Goal: Task Accomplishment & Management: Manage account settings

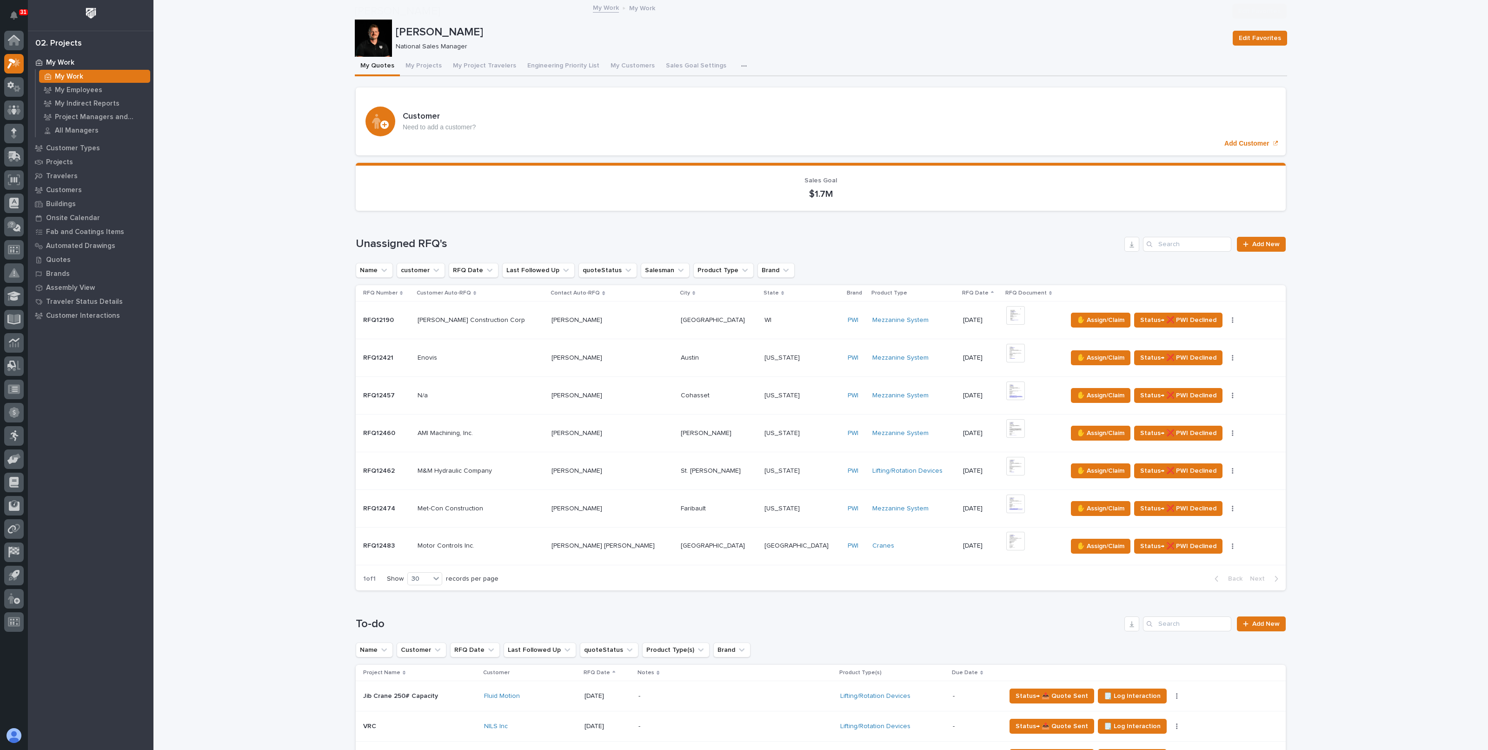
scroll to position [291, 0]
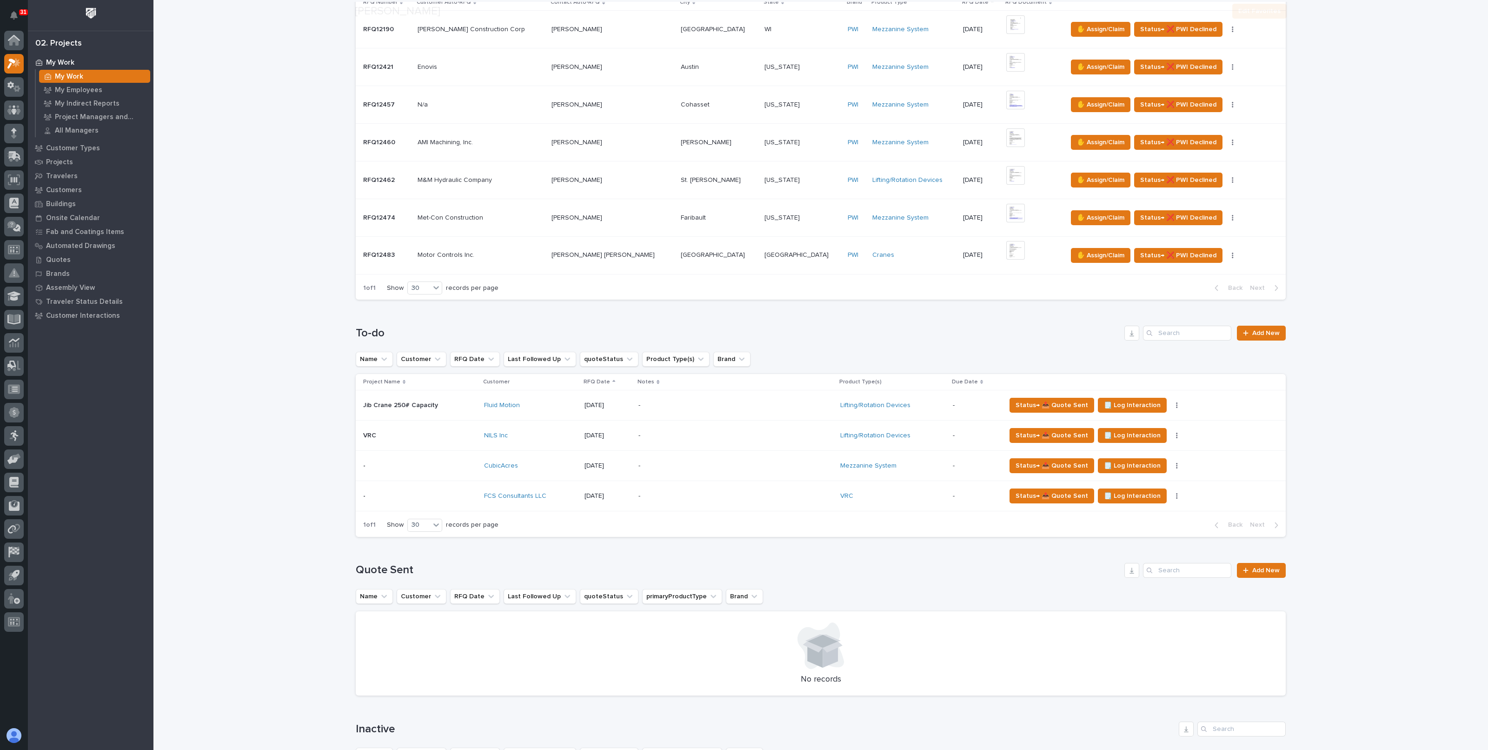
click at [681, 496] on p "-" at bounding box center [720, 496] width 163 height 8
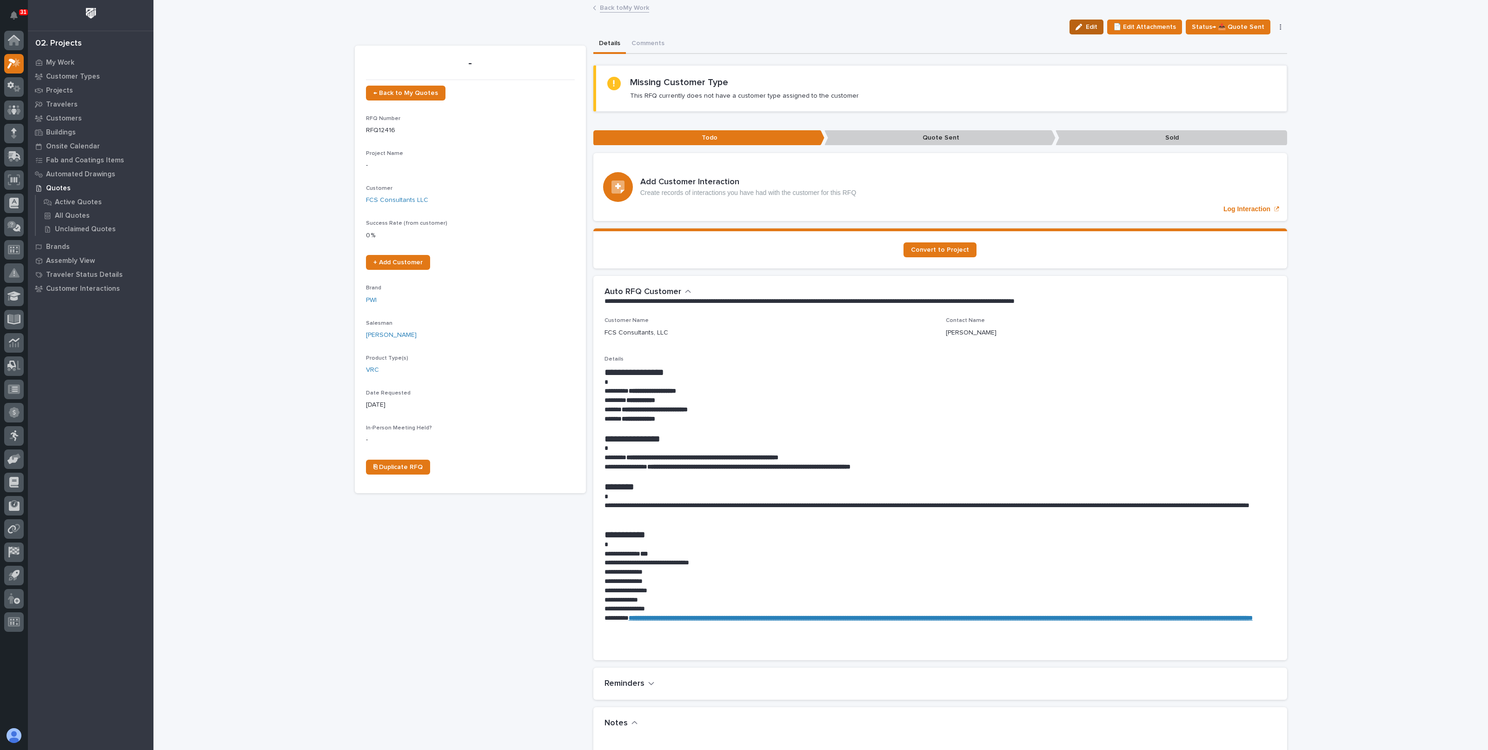
click at [1098, 27] on span "Edit" at bounding box center [1092, 27] width 12 height 8
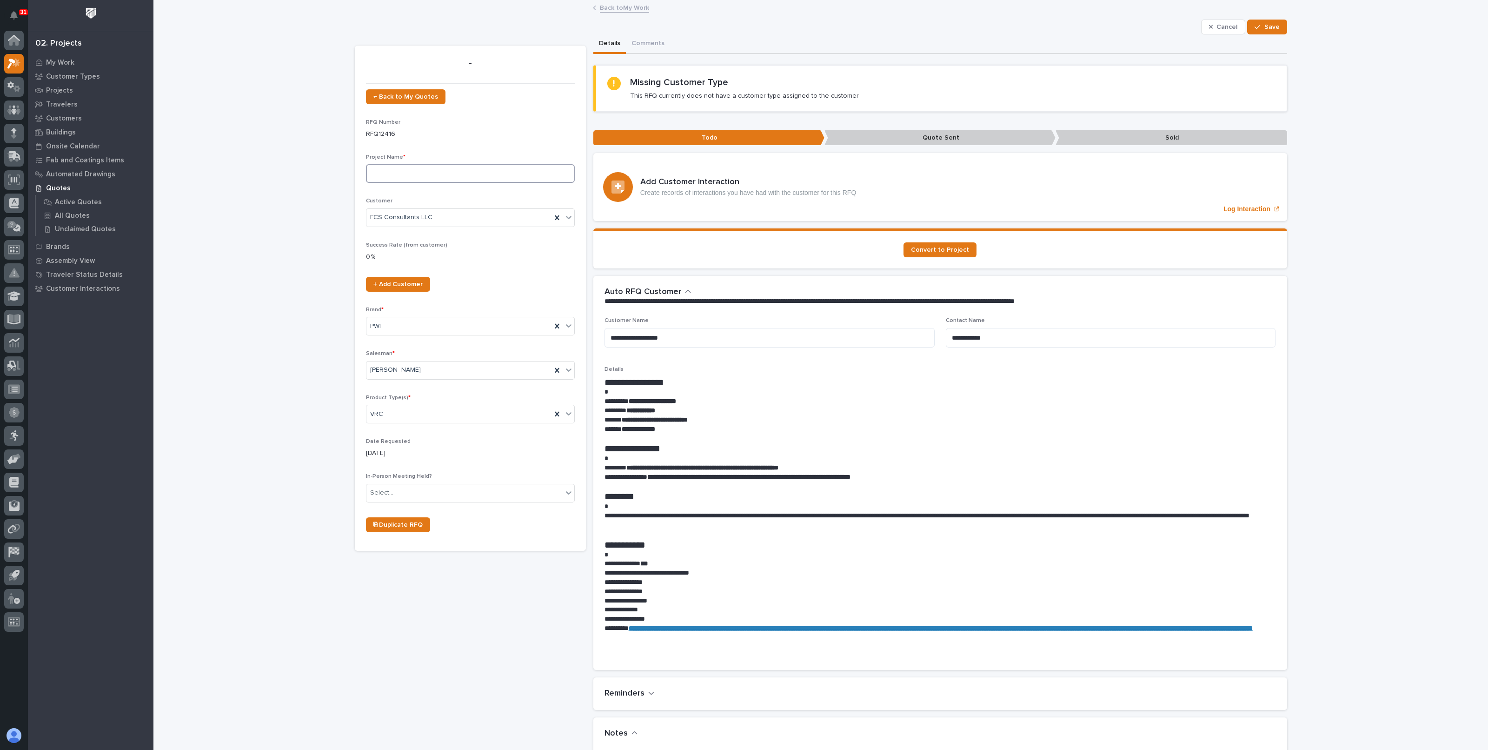
click at [398, 173] on input at bounding box center [470, 173] width 209 height 19
paste input "Dealership VRC - PWSG0505C"
type input "Dealership VRC - PWSG0505C"
click at [1267, 29] on span "Save" at bounding box center [1272, 27] width 15 height 8
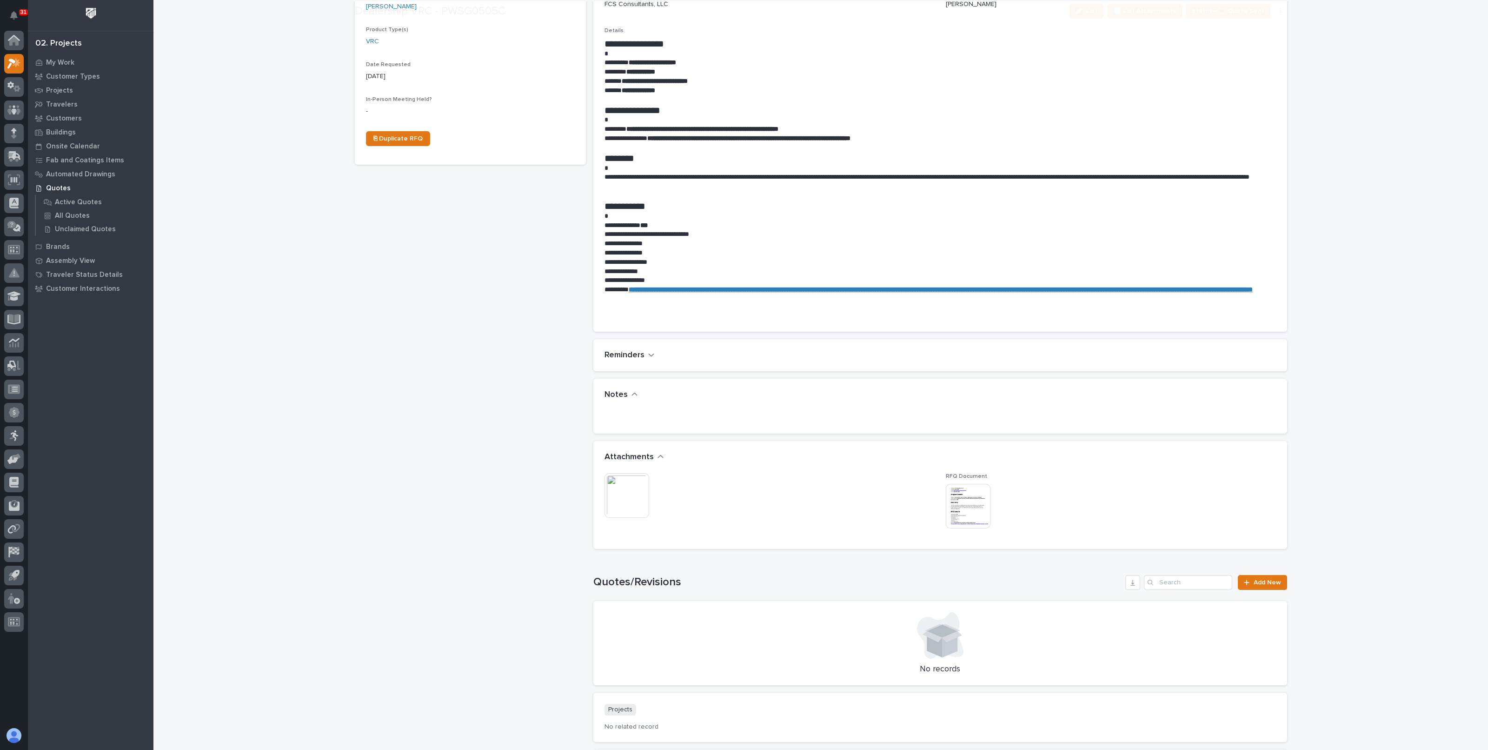
scroll to position [406, 0]
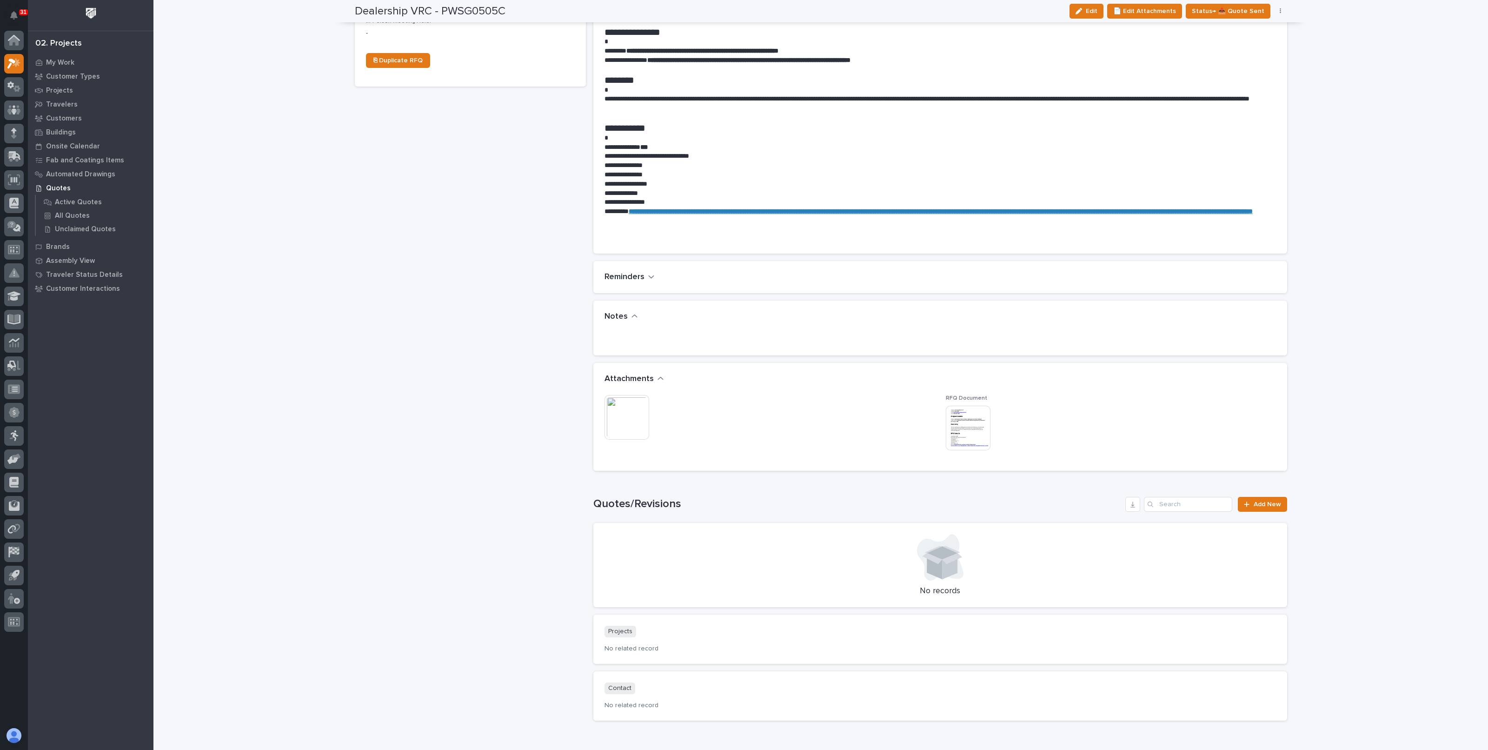
click at [1250, 512] on div "Quotes/Revisions Add New No records" at bounding box center [940, 552] width 694 height 111
click at [1251, 509] on link "Add New" at bounding box center [1262, 504] width 49 height 15
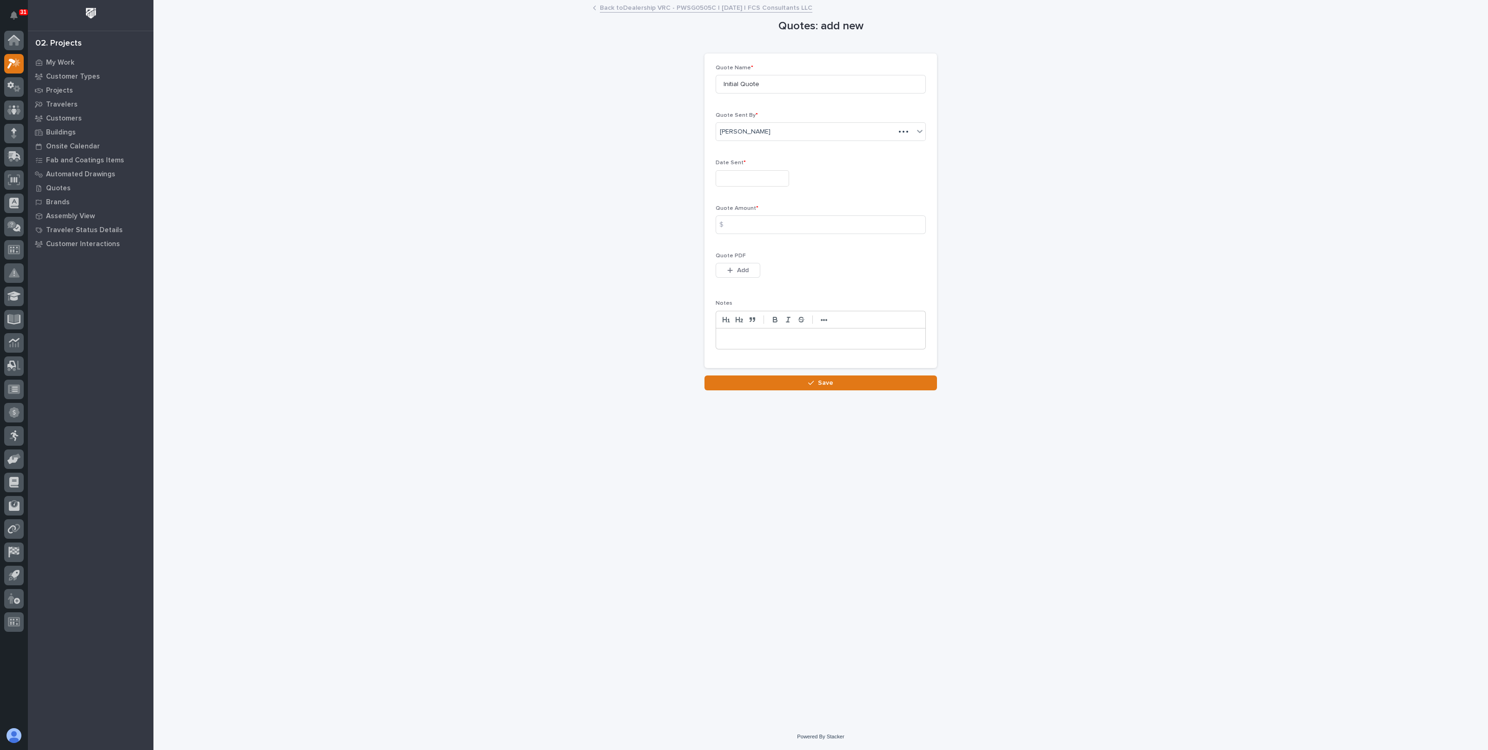
click at [776, 184] on input "text" at bounding box center [752, 178] width 73 height 16
click at [707, 85] on div "8" at bounding box center [707, 86] width 13 height 13
type input "**********"
click at [764, 229] on input at bounding box center [821, 224] width 210 height 19
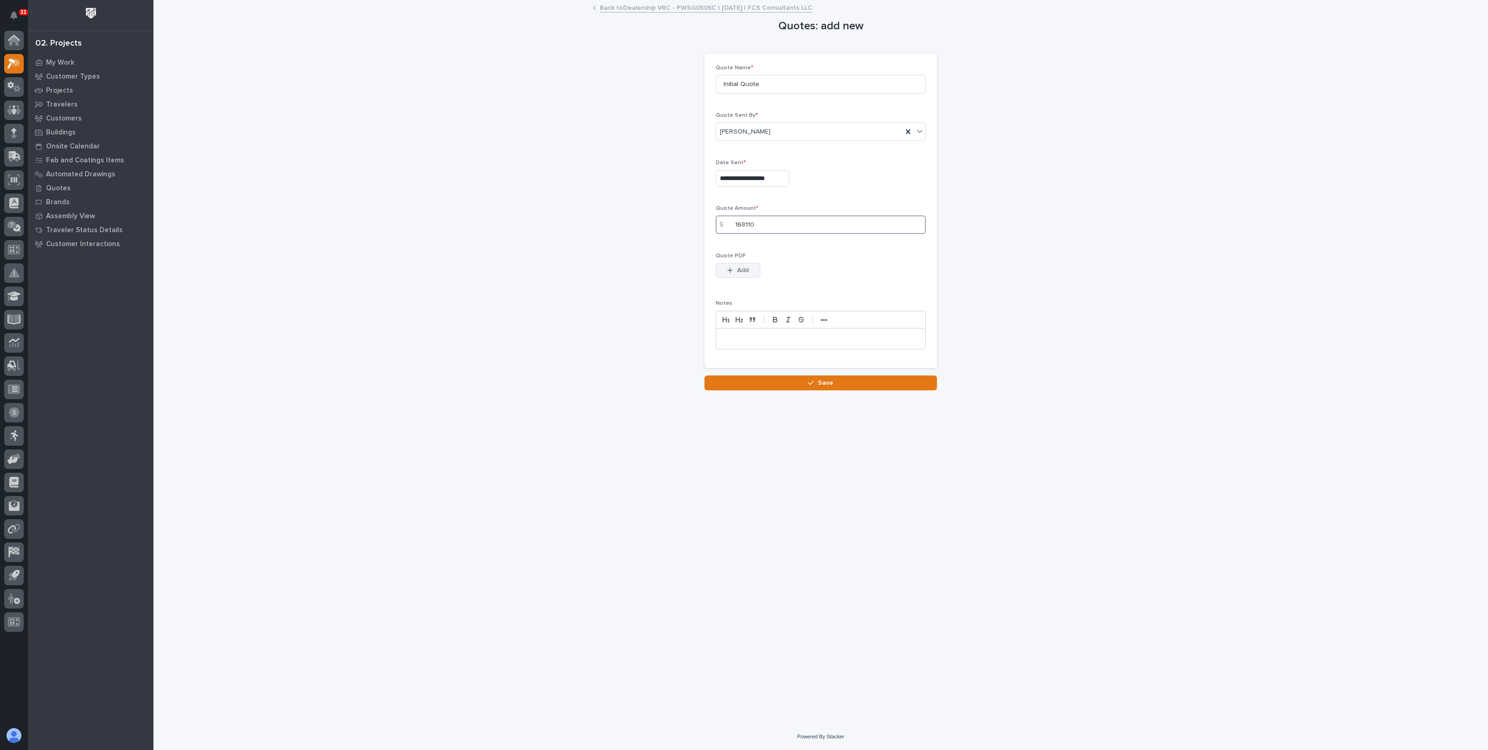
type input "168110"
click at [738, 267] on span "Add" at bounding box center [743, 270] width 12 height 8
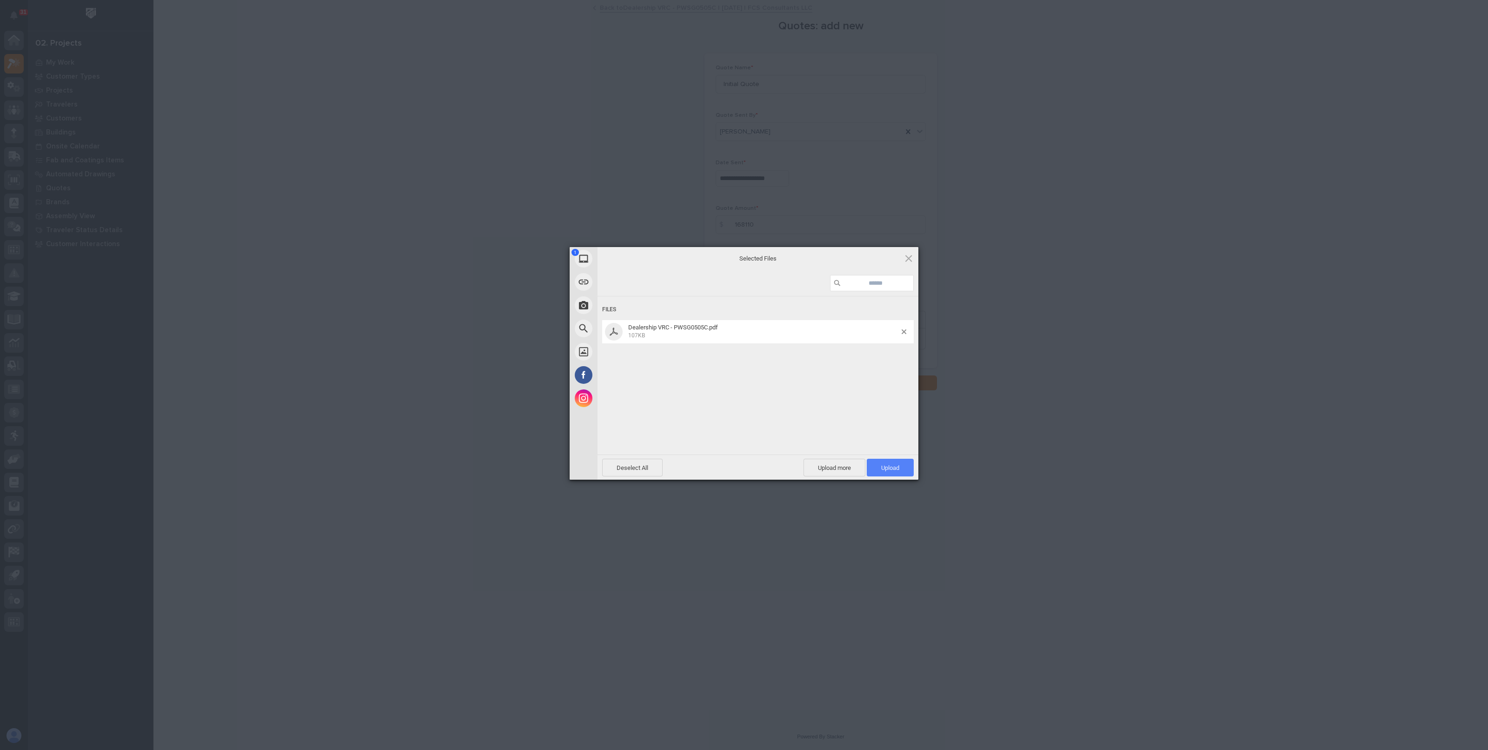
click at [875, 463] on span "Upload 1" at bounding box center [890, 468] width 47 height 18
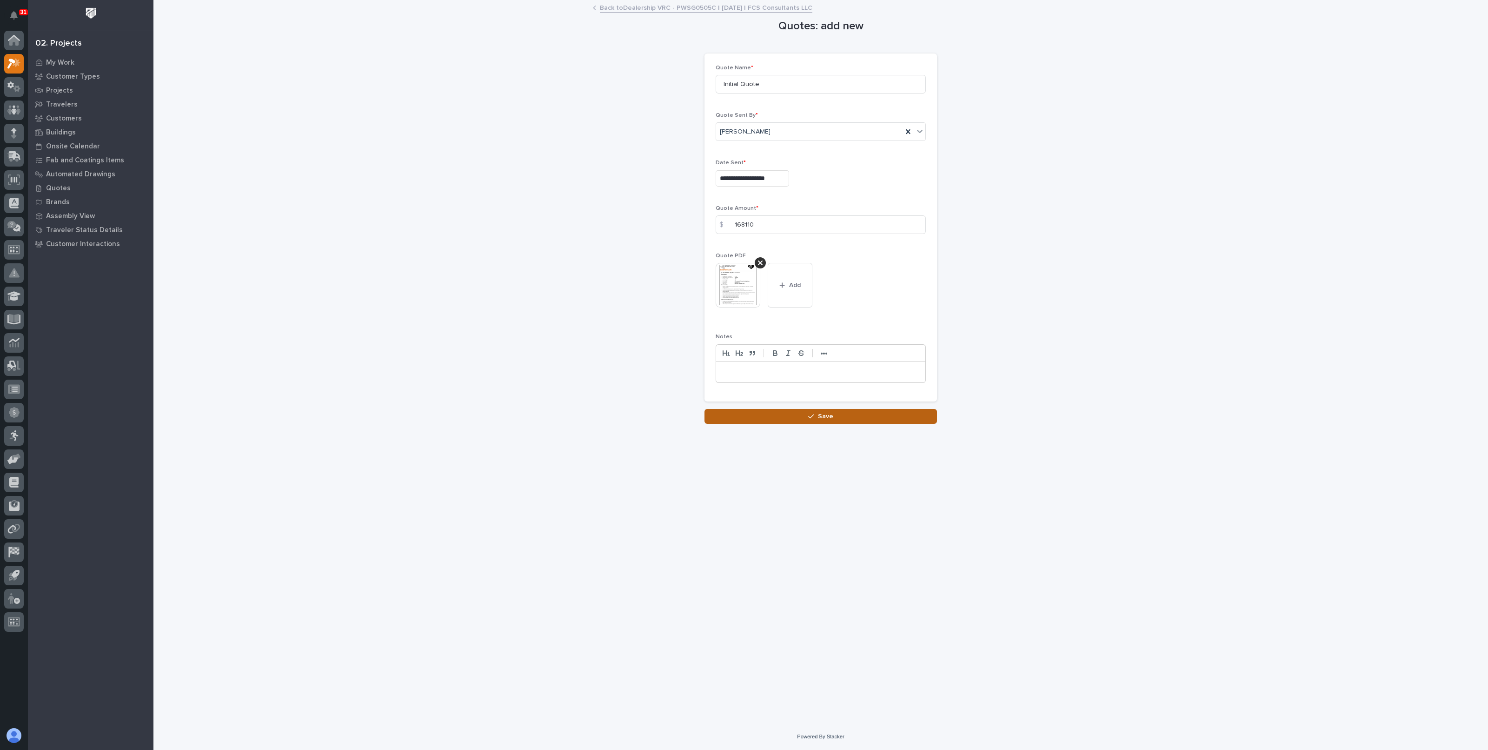
click at [809, 414] on icon "button" at bounding box center [811, 416] width 6 height 7
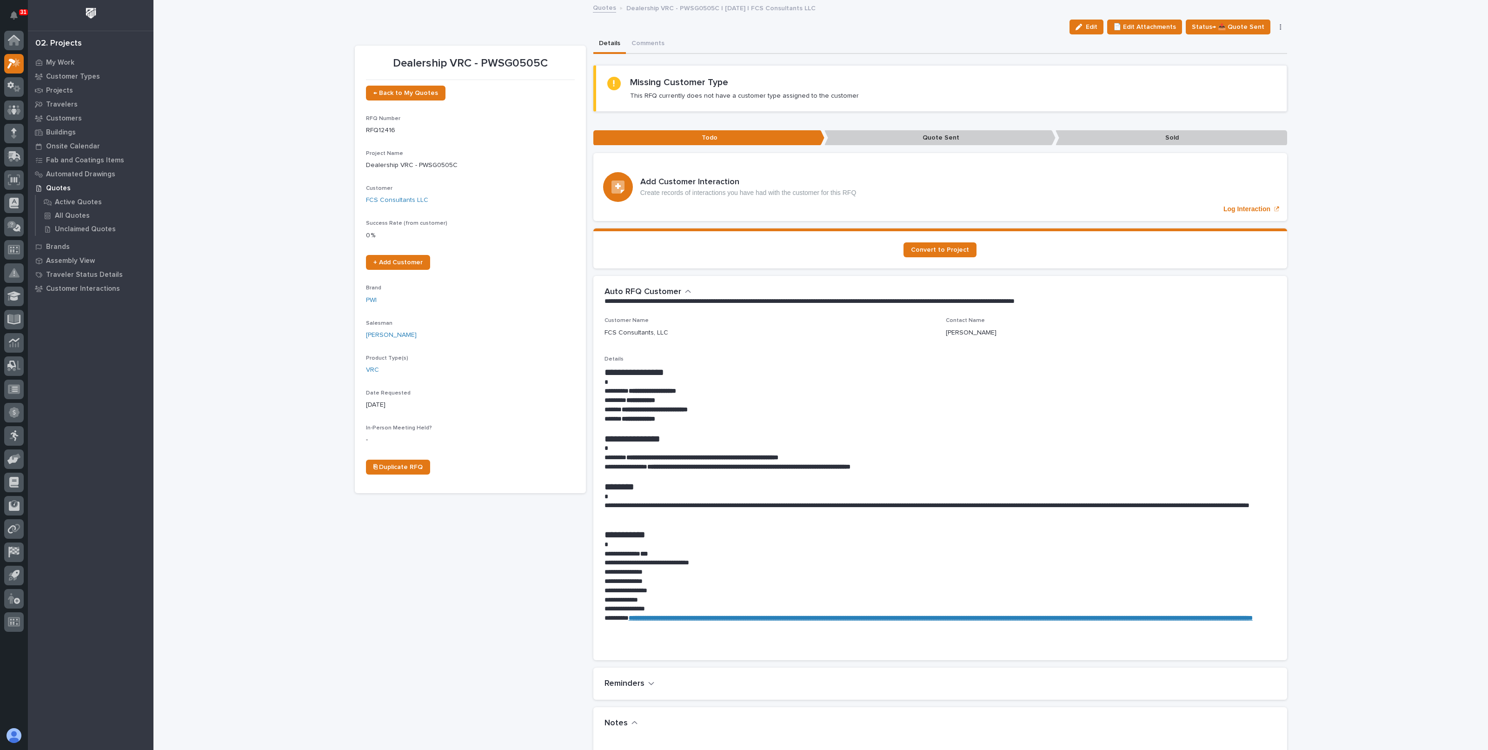
click at [600, 11] on link "Quotes" at bounding box center [604, 7] width 23 height 11
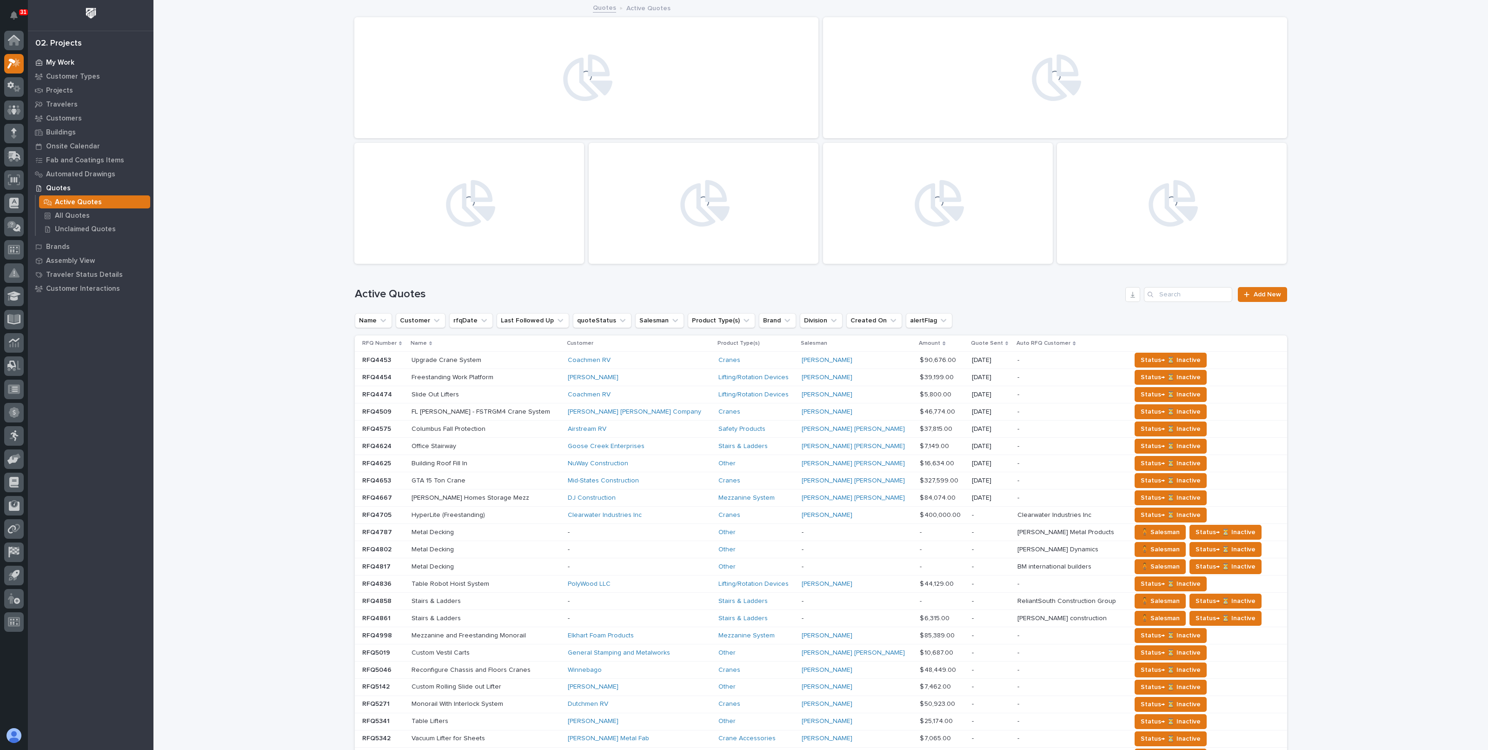
click at [61, 60] on p "My Work" at bounding box center [60, 63] width 28 height 8
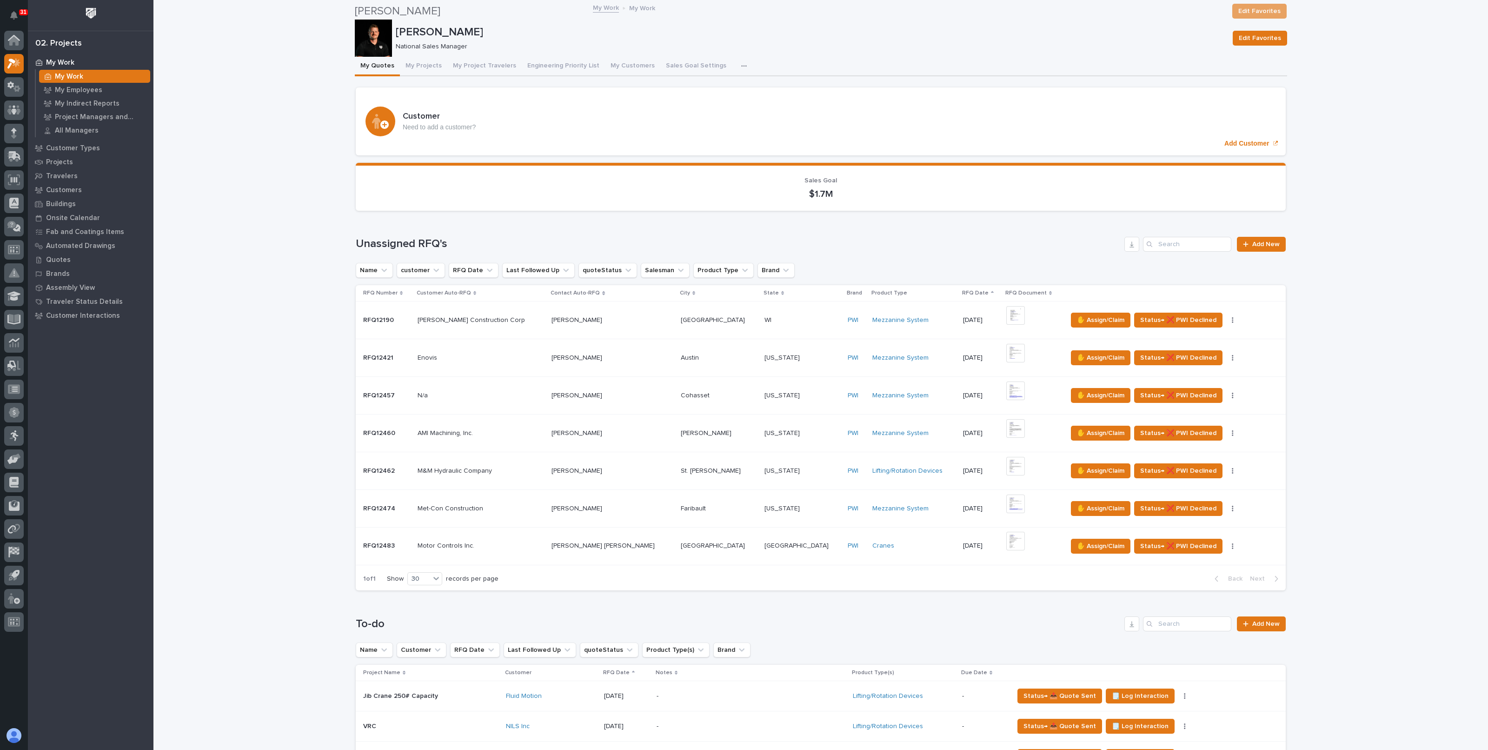
scroll to position [232, 0]
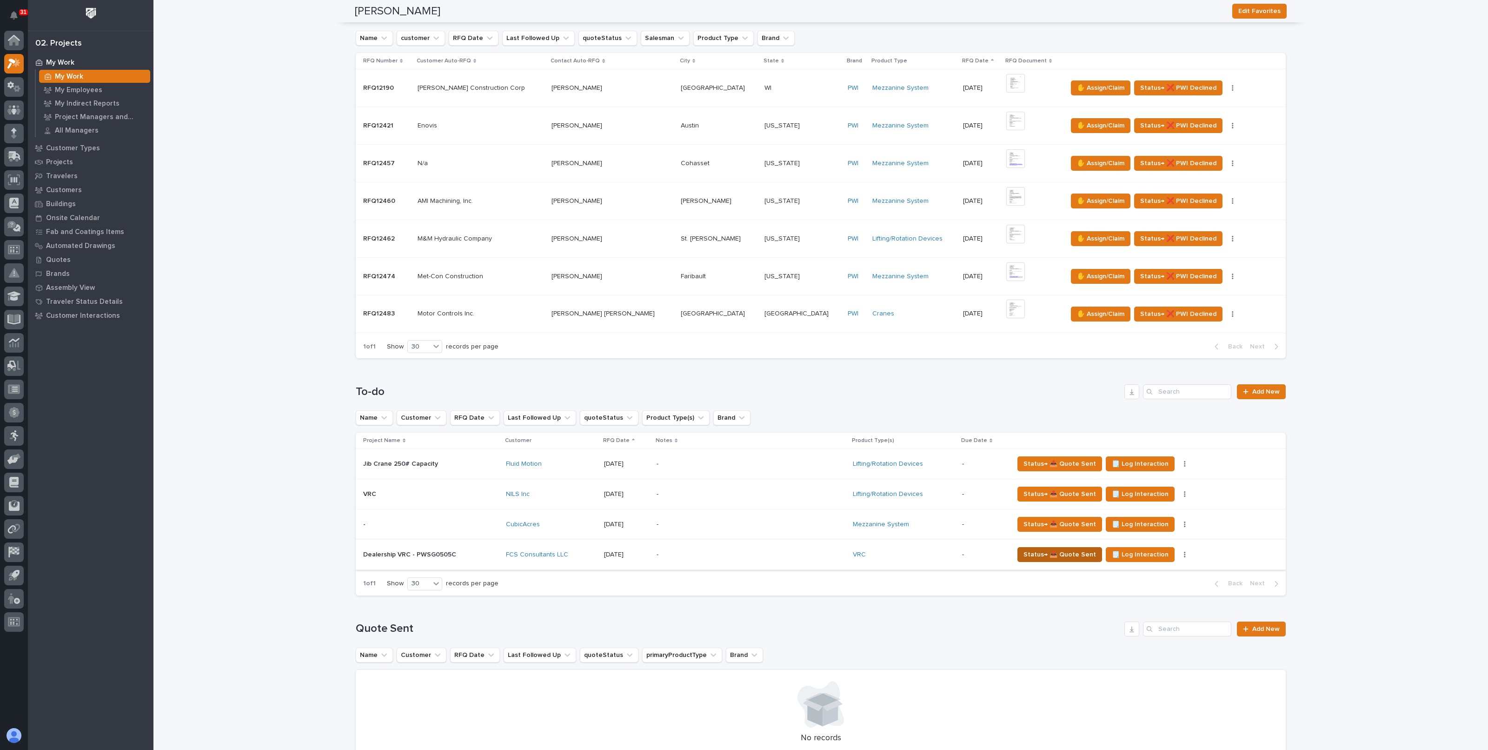
click at [1046, 552] on span "Status→ 📤 Quote Sent" at bounding box center [1060, 554] width 73 height 11
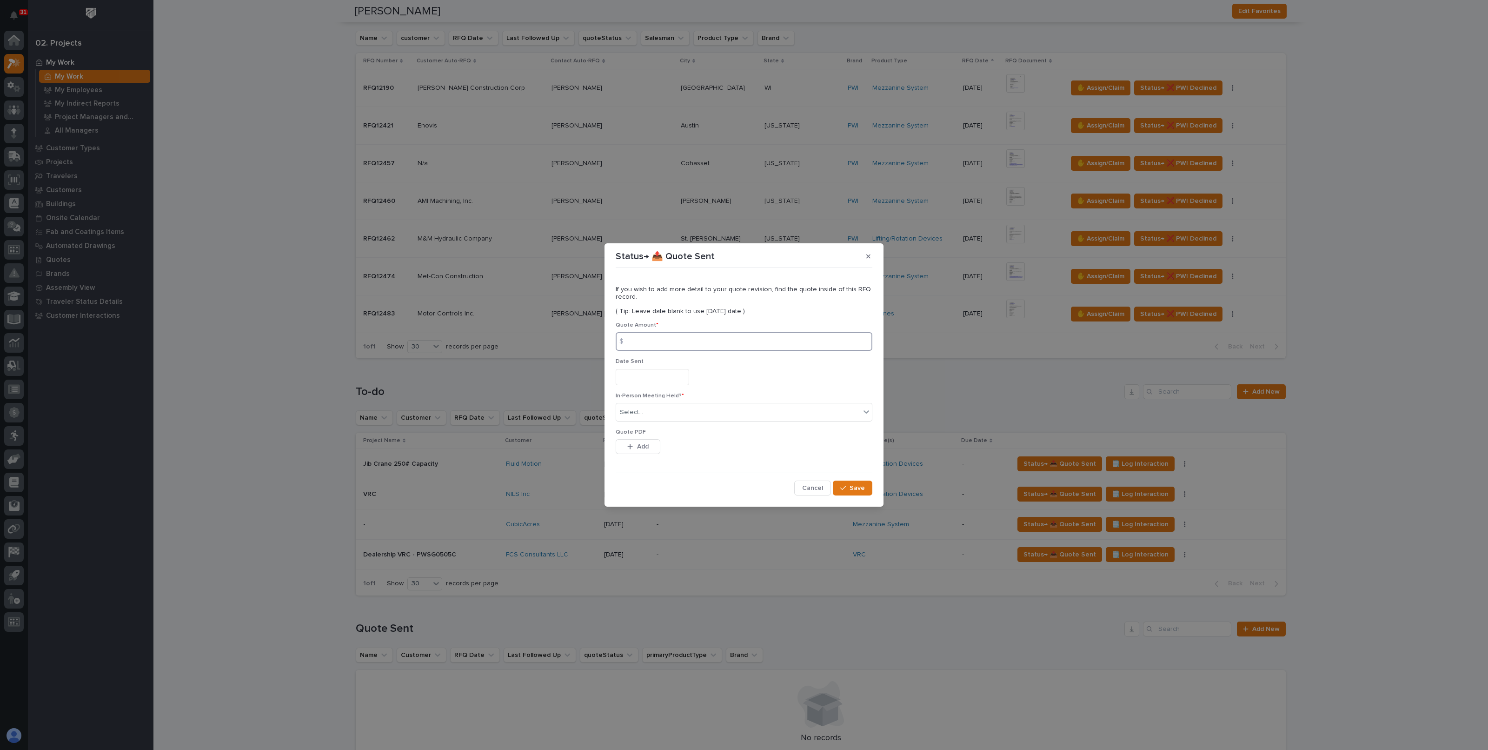
click at [652, 343] on input at bounding box center [744, 341] width 257 height 19
type input "168110"
click at [646, 369] on input "text" at bounding box center [652, 377] width 73 height 16
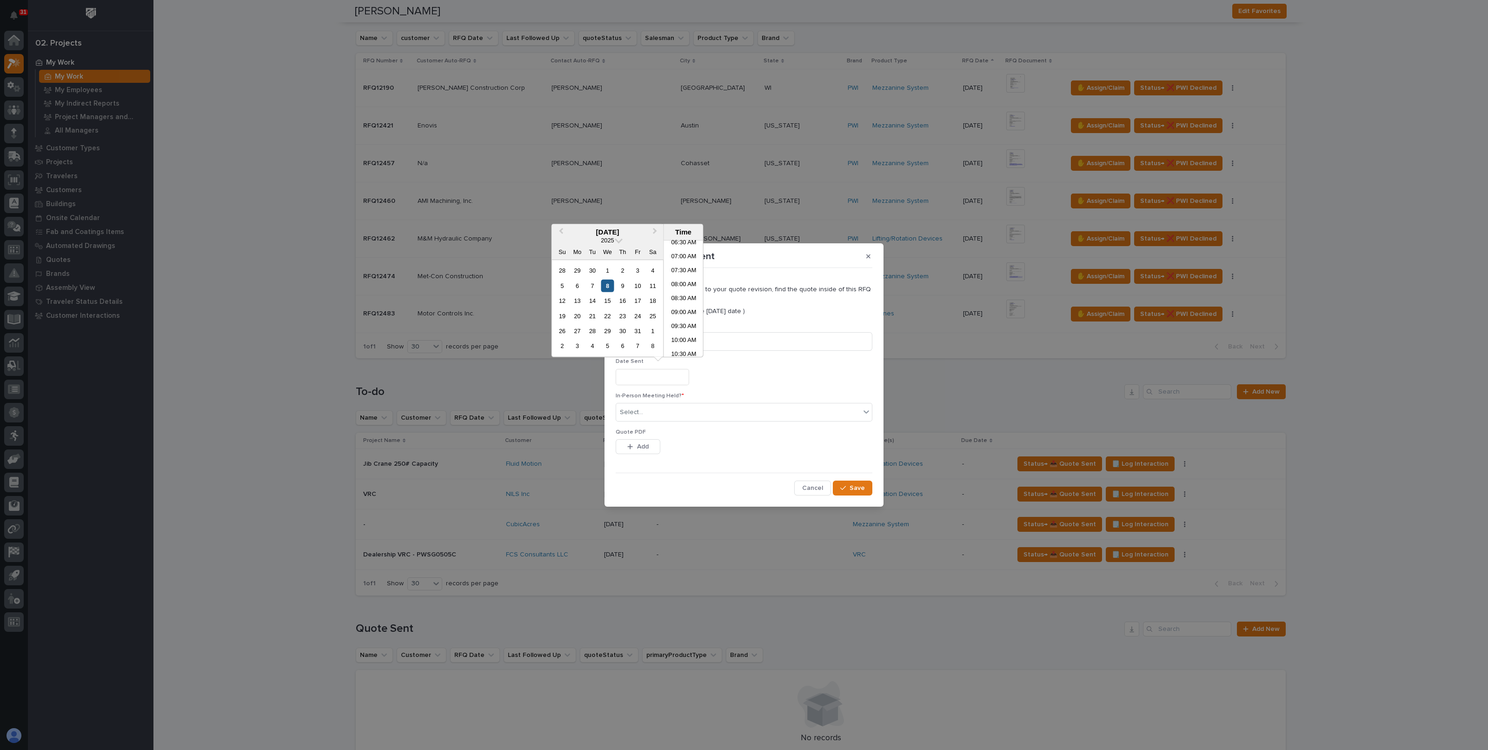
click at [609, 285] on div "8" at bounding box center [607, 285] width 13 height 13
type input "**********"
click at [646, 403] on div "Select..." at bounding box center [744, 412] width 257 height 19
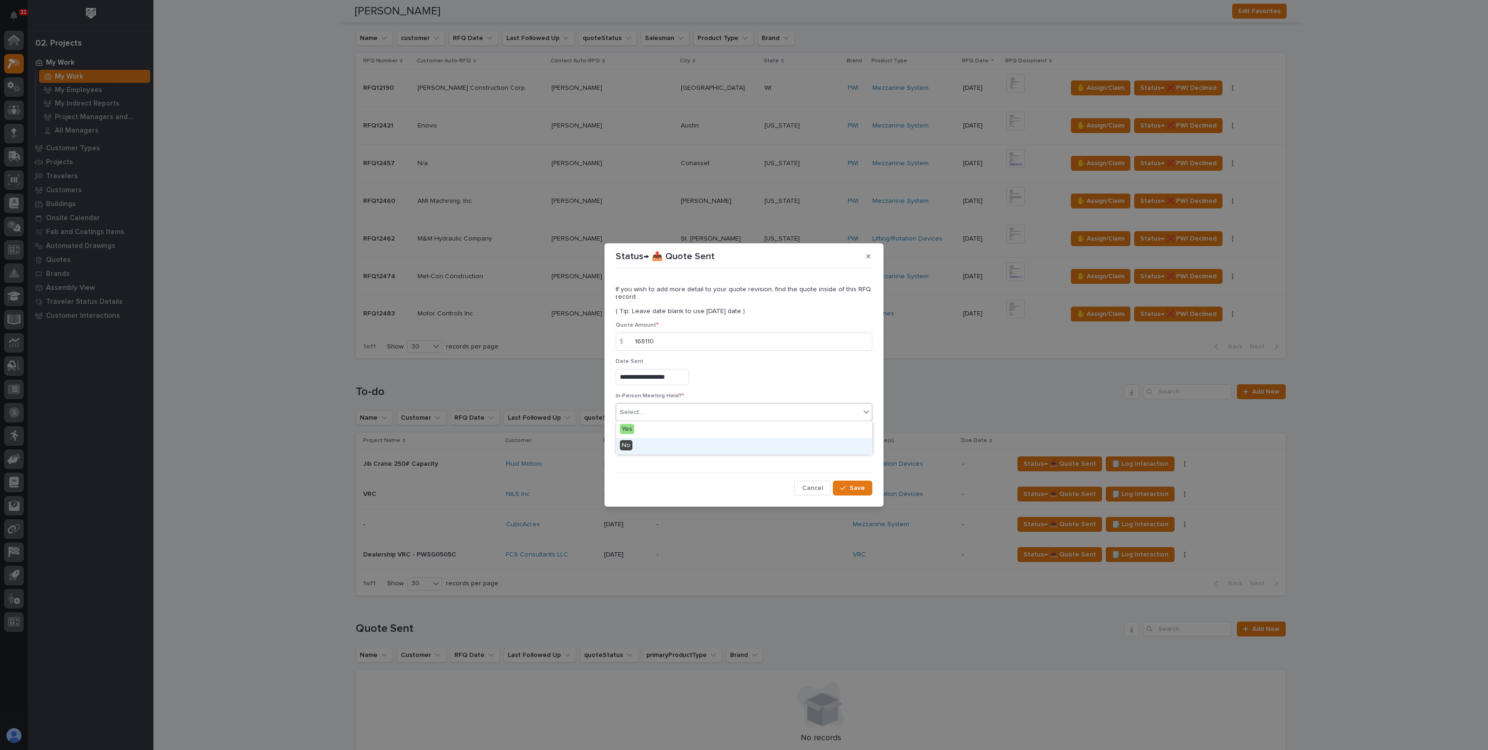
click at [633, 443] on div "No" at bounding box center [744, 446] width 256 height 16
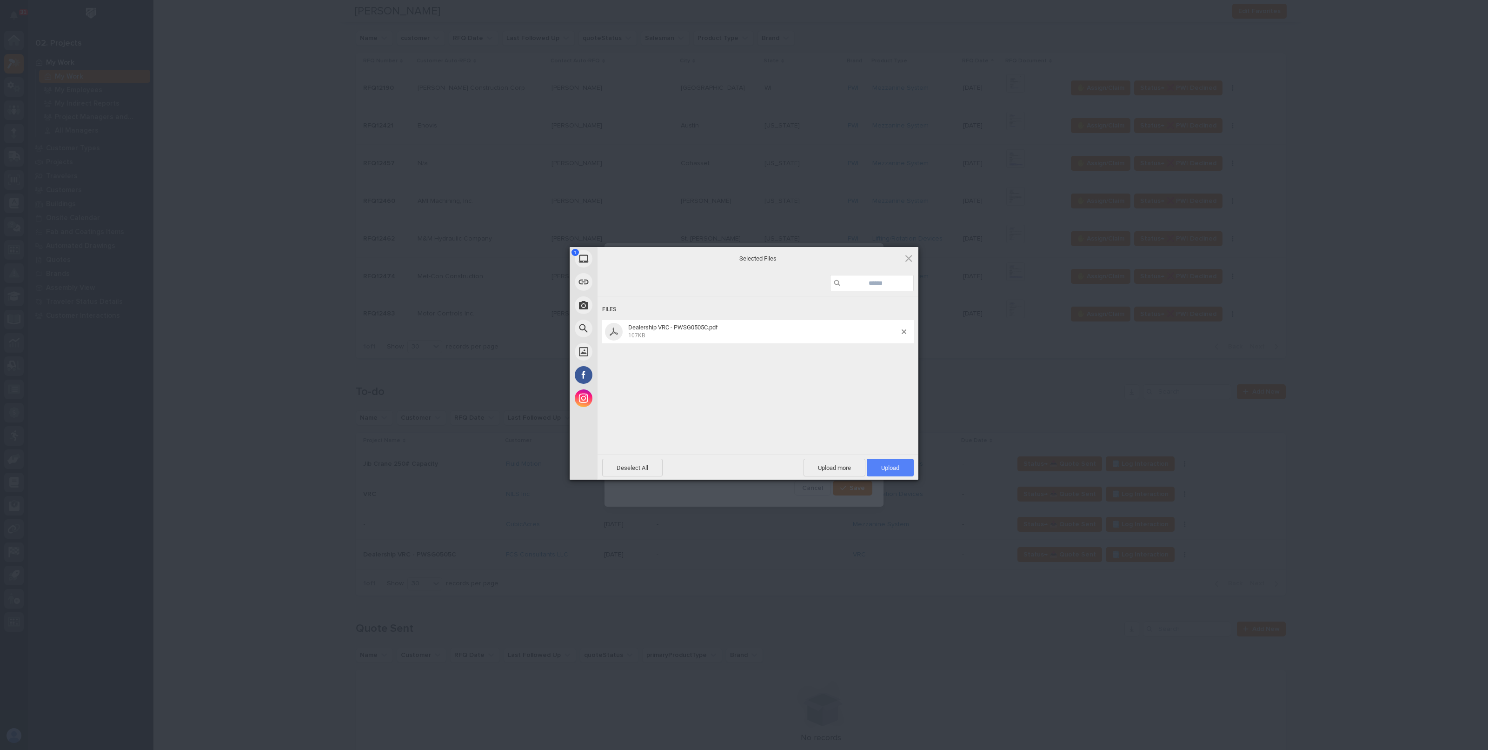
click at [895, 469] on span "Upload 1" at bounding box center [890, 467] width 18 height 7
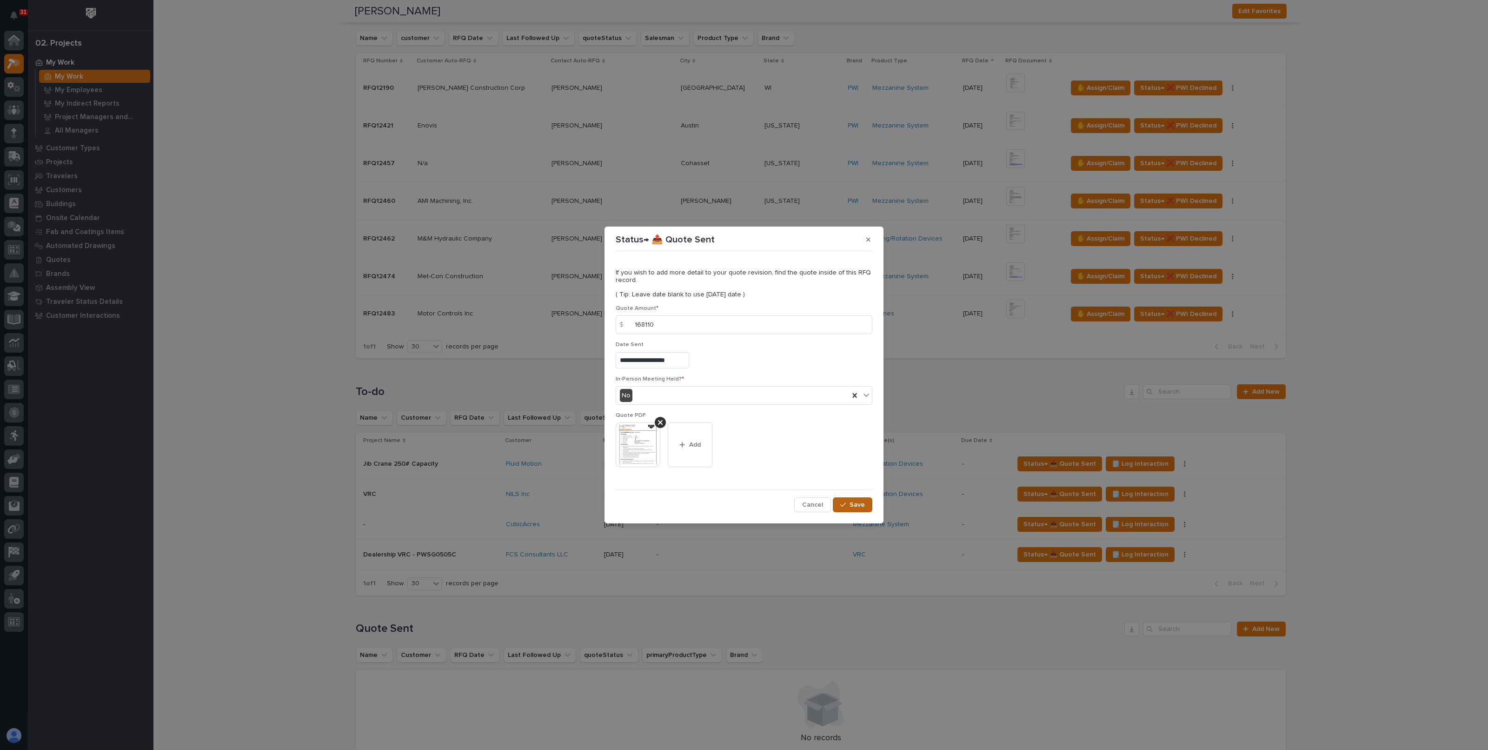
click at [863, 501] on span "Save" at bounding box center [857, 504] width 15 height 8
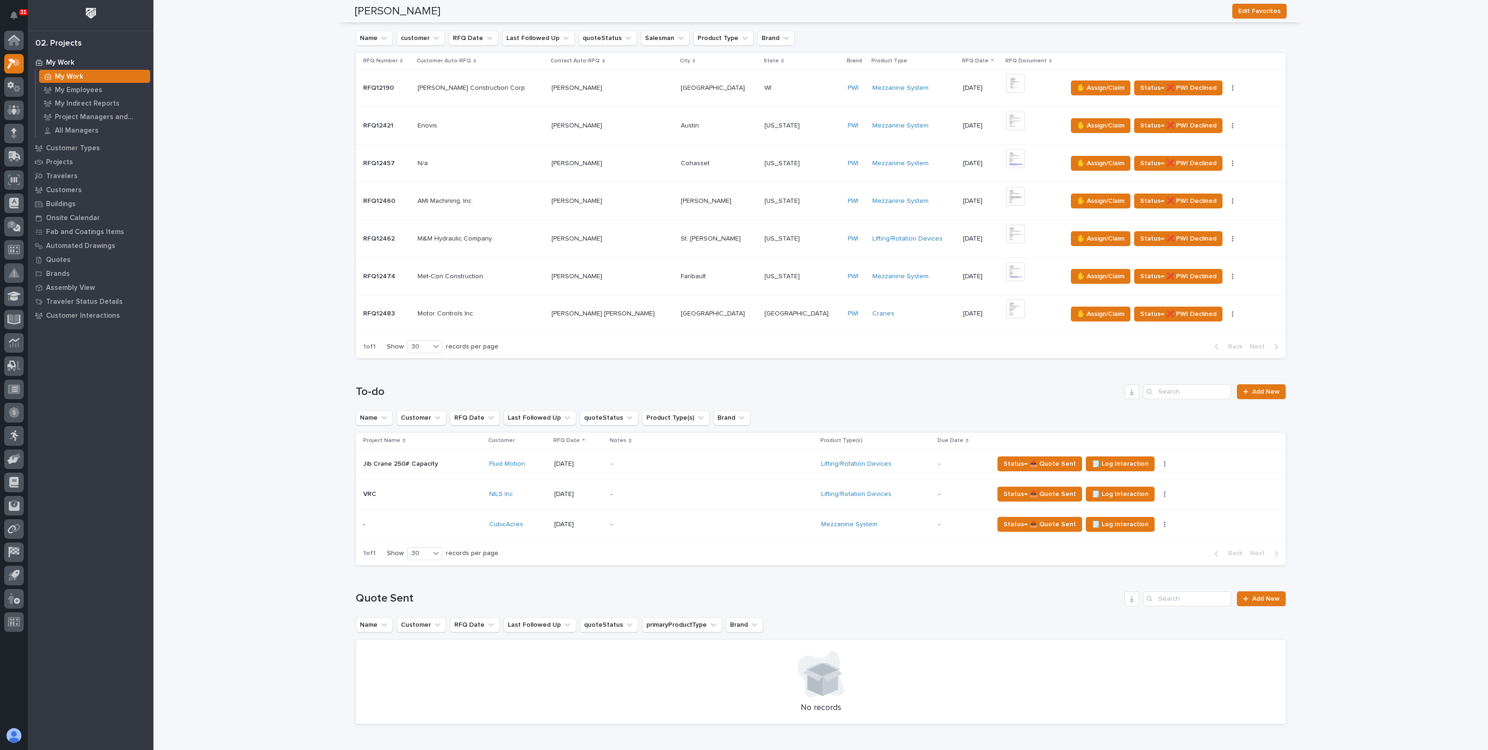
scroll to position [349, 0]
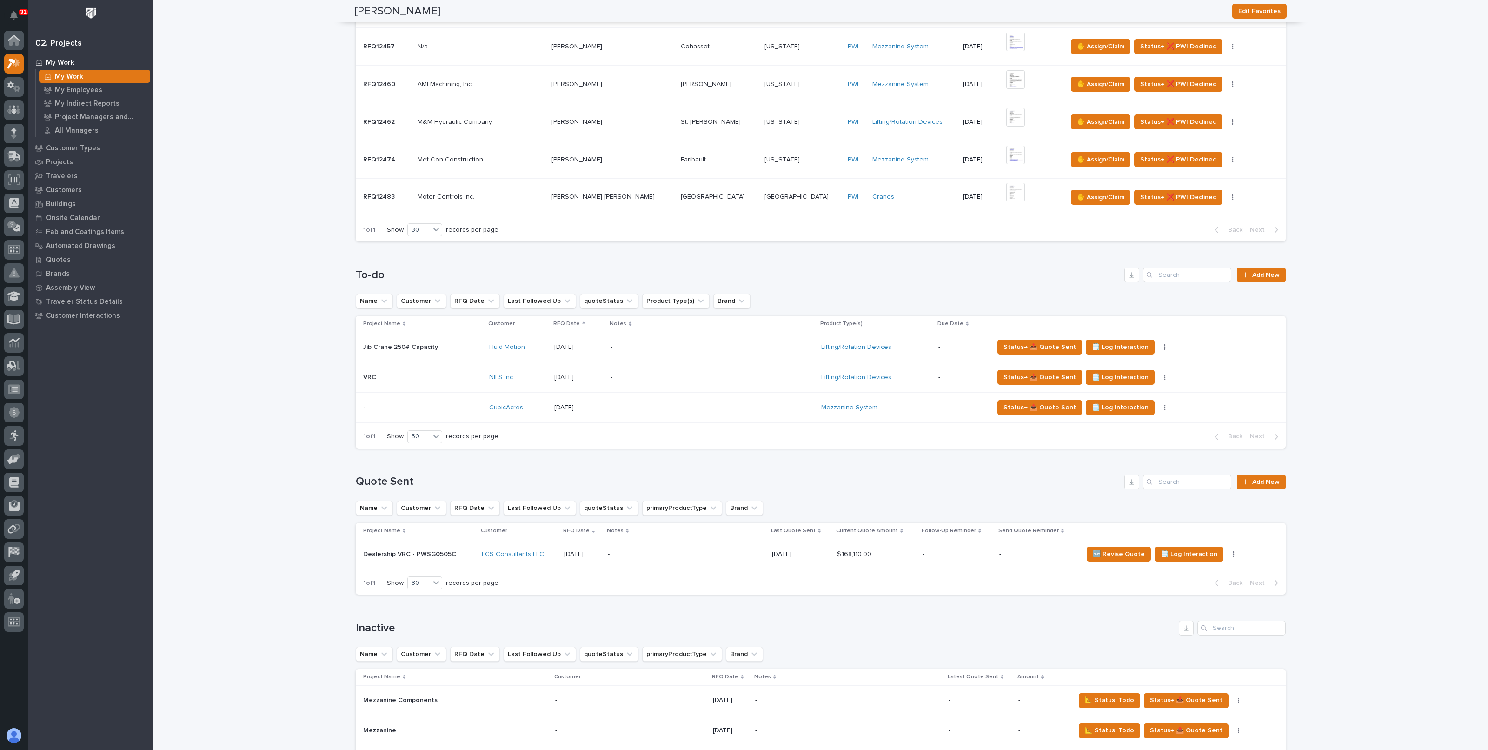
click at [648, 544] on div "-" at bounding box center [686, 554] width 157 height 21
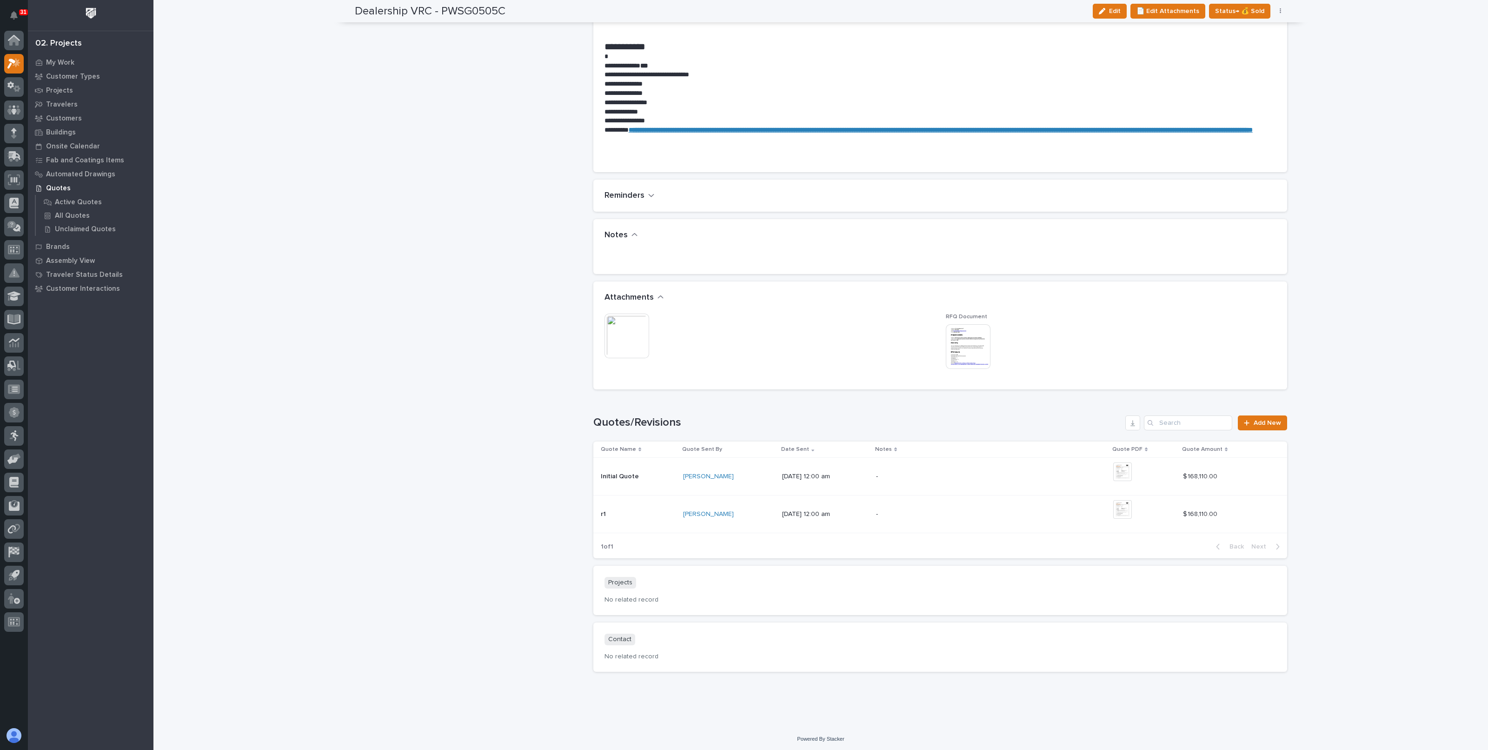
scroll to position [489, 0]
click at [987, 514] on p "-" at bounding box center [957, 513] width 163 height 8
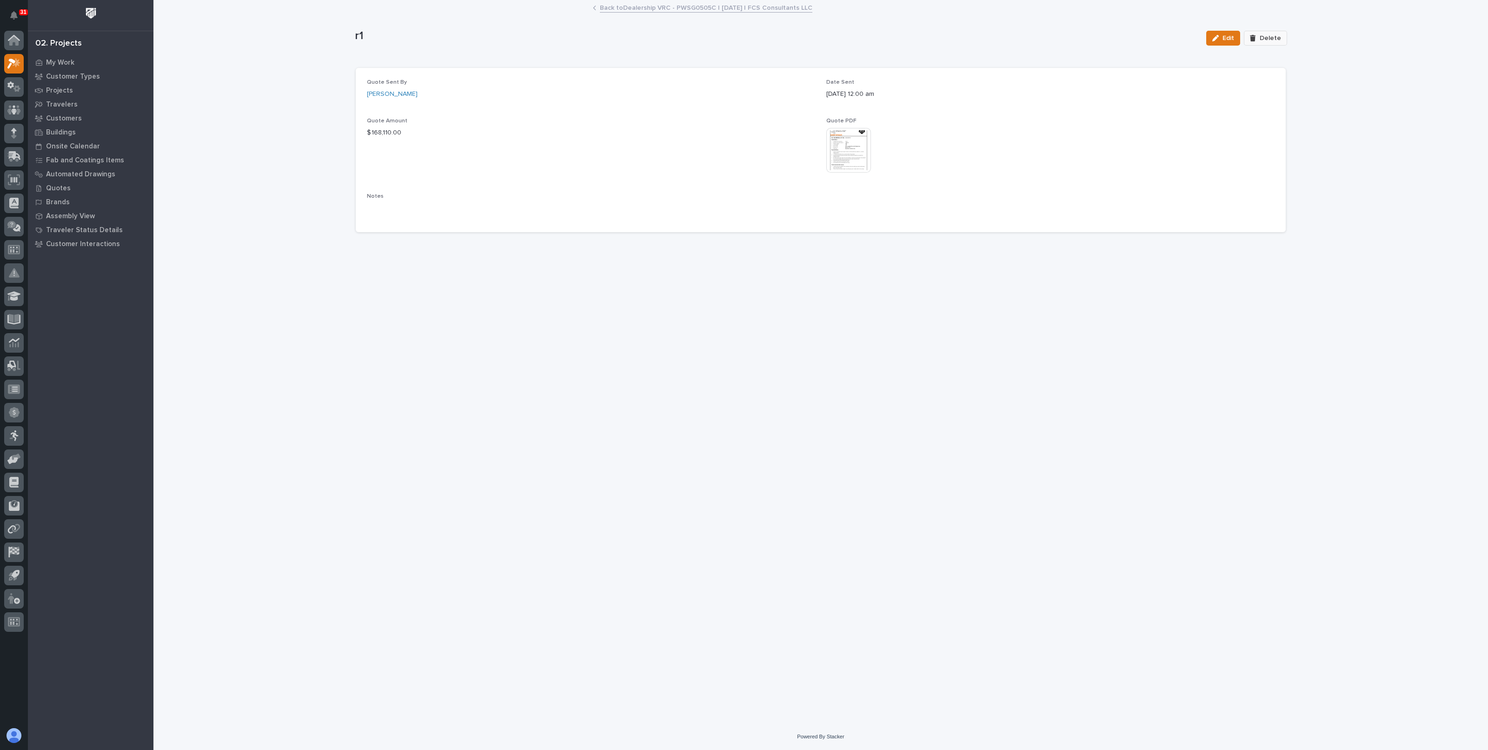
click at [1267, 42] on button "Delete" at bounding box center [1265, 38] width 43 height 15
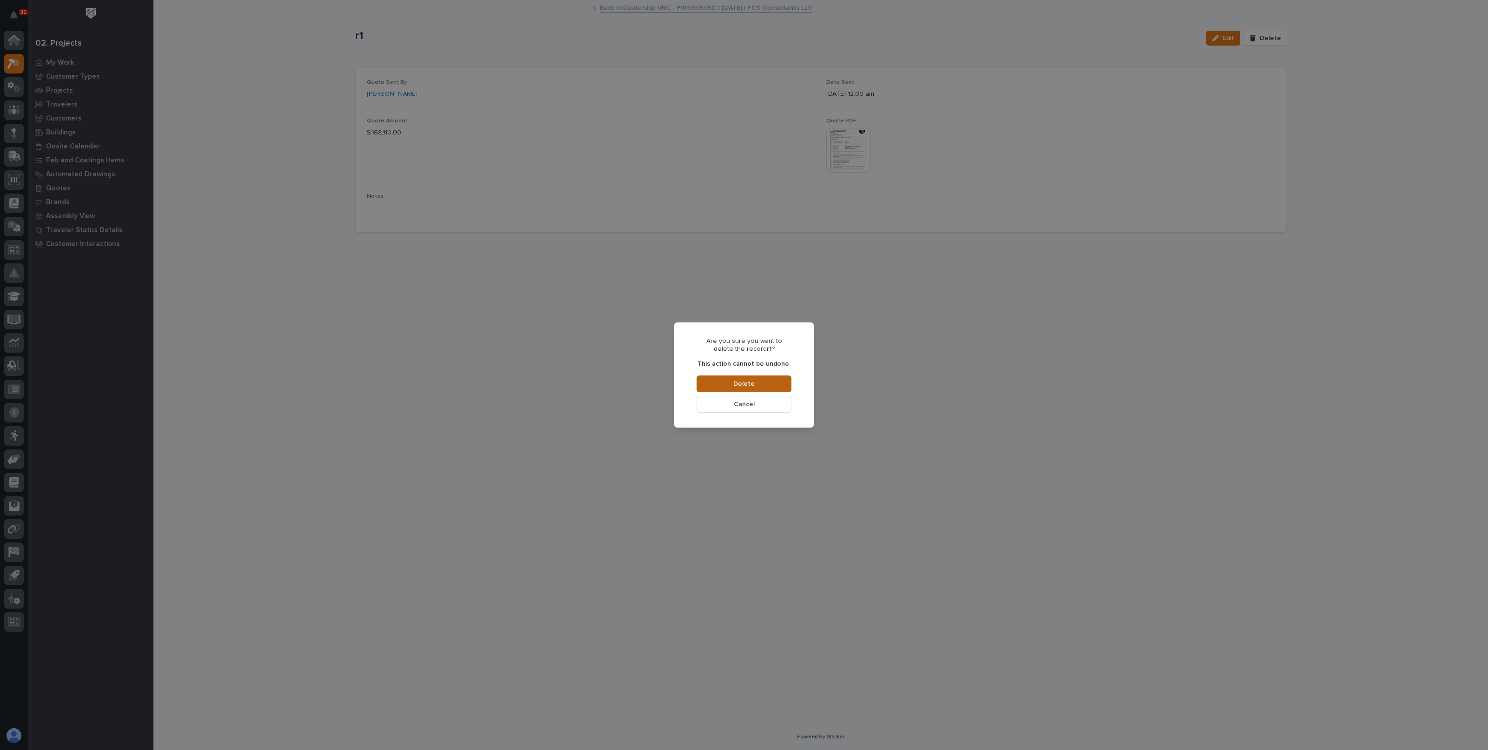
click at [737, 385] on span "Delete" at bounding box center [743, 384] width 21 height 8
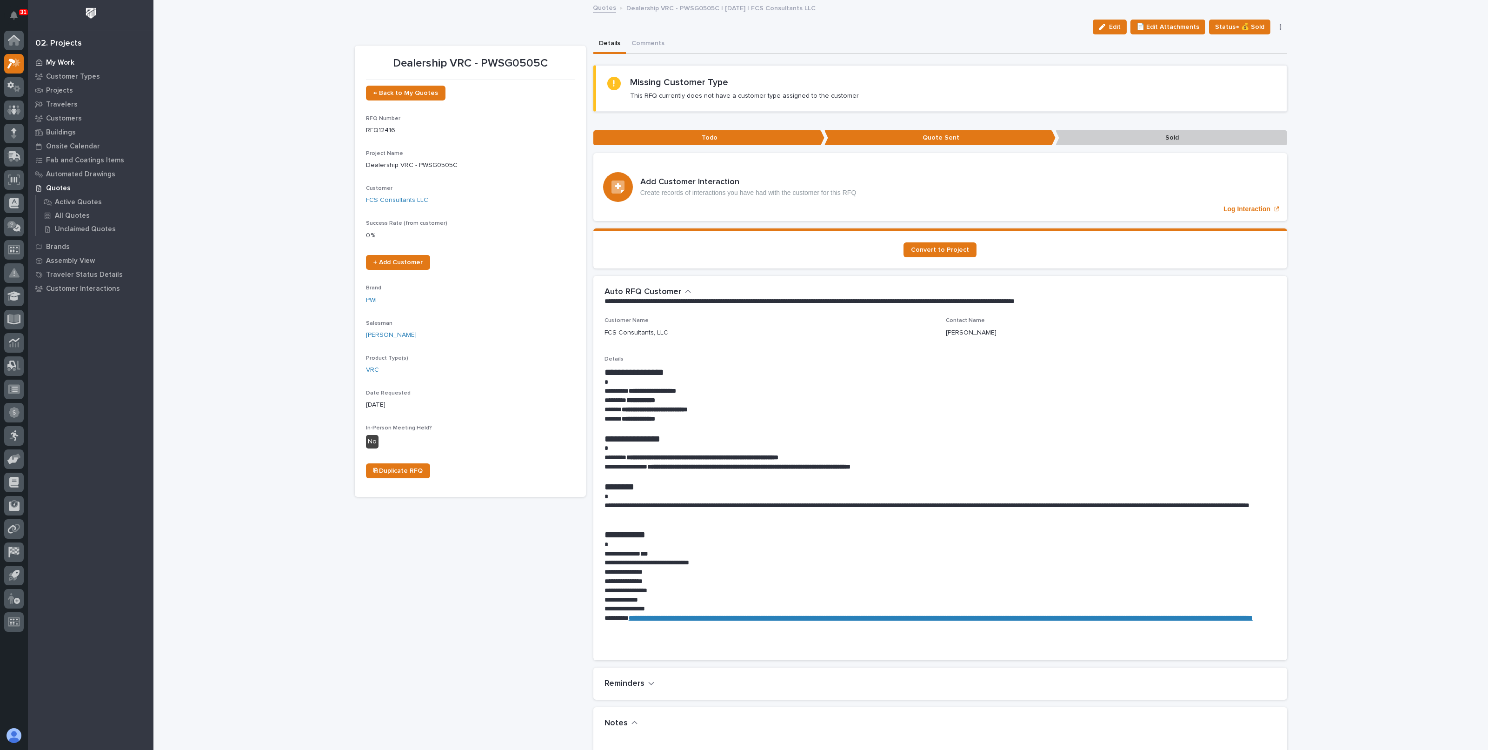
click at [60, 64] on p "My Work" at bounding box center [60, 63] width 28 height 8
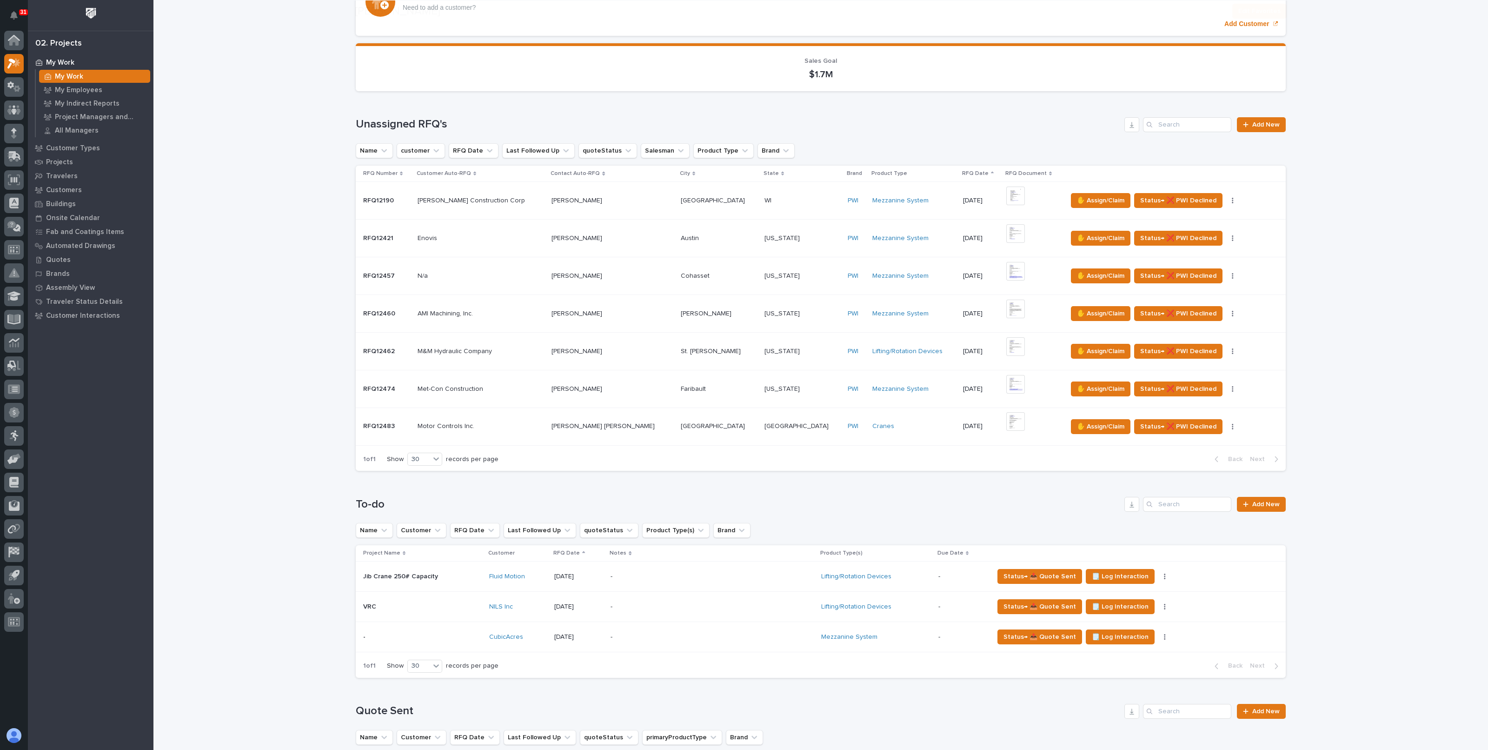
scroll to position [174, 0]
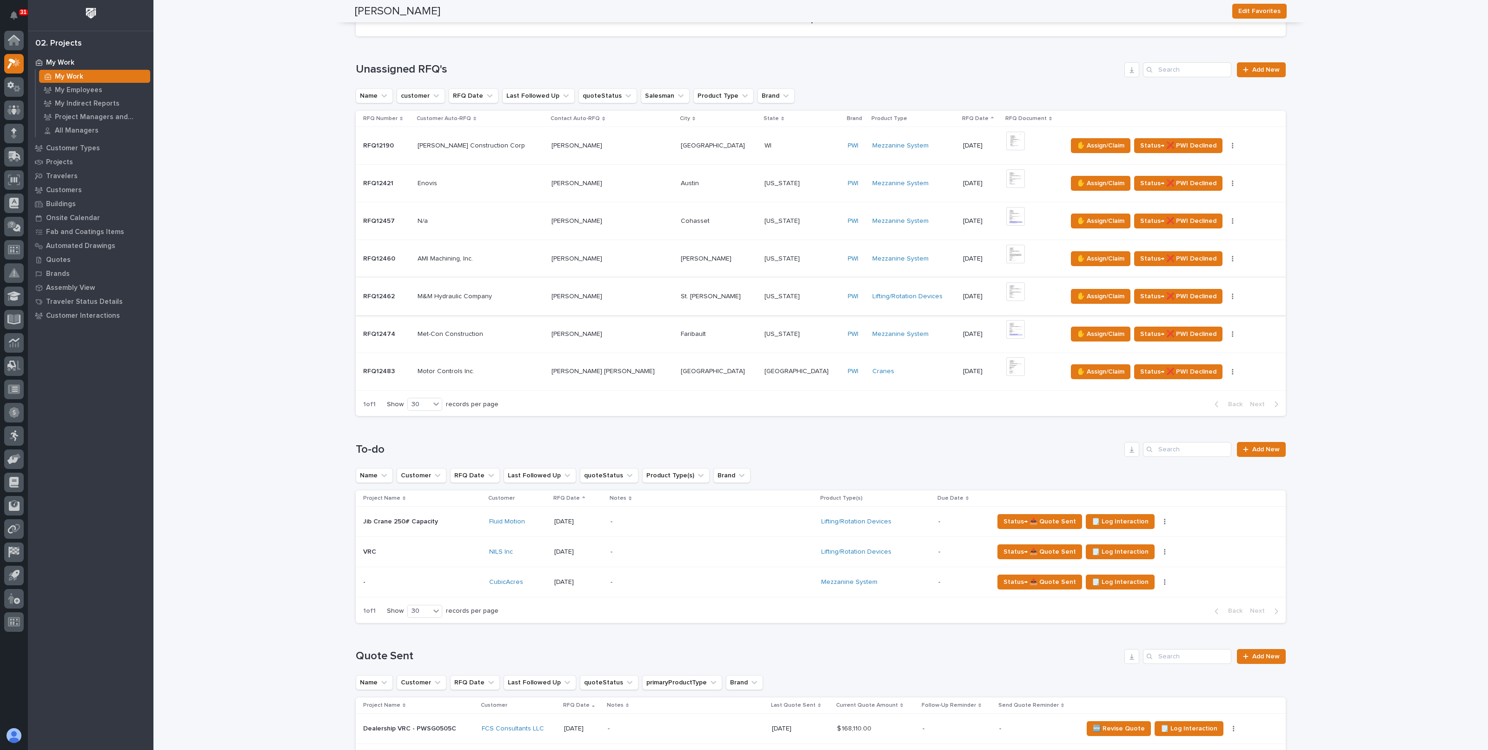
click at [1006, 294] on img at bounding box center [1015, 291] width 19 height 19
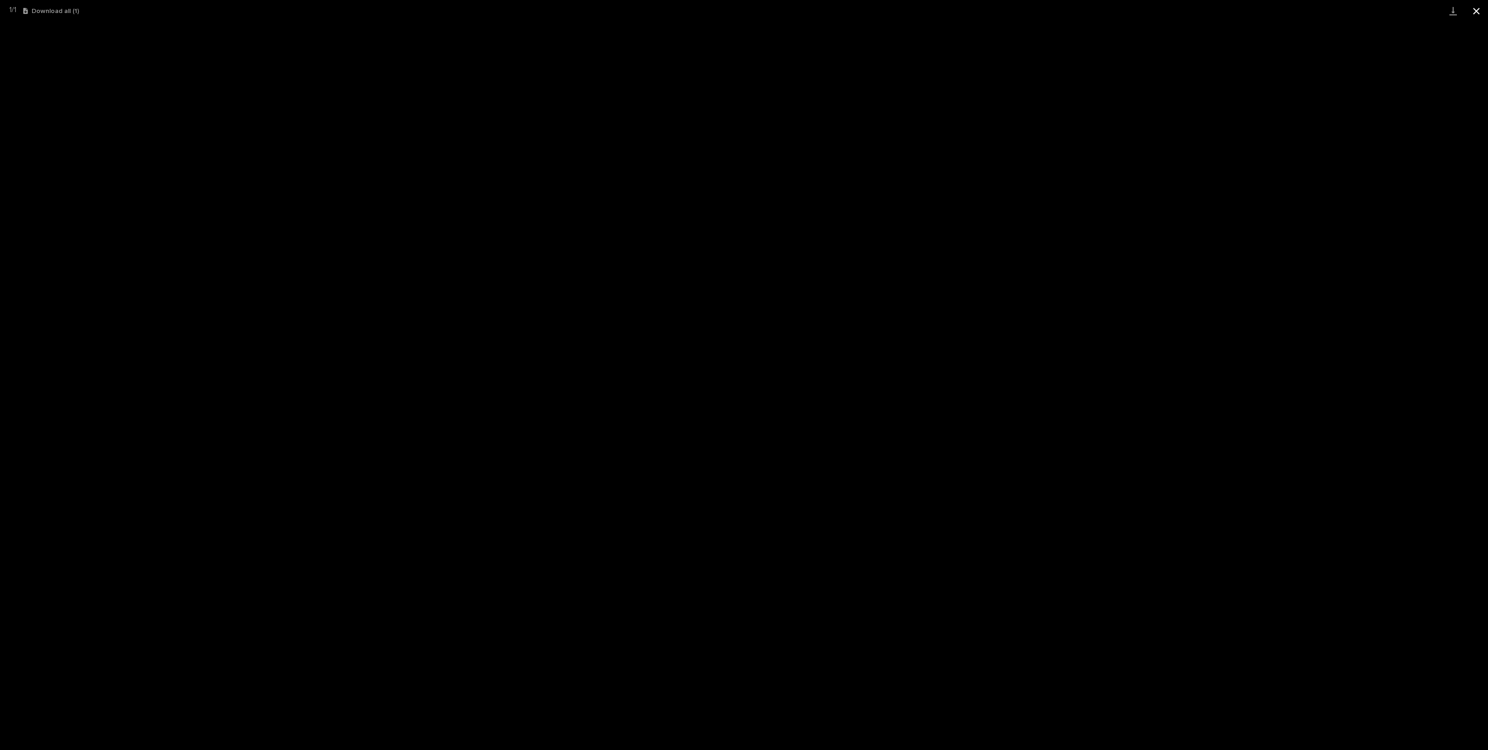
click at [1480, 11] on button "Close gallery" at bounding box center [1476, 11] width 23 height 22
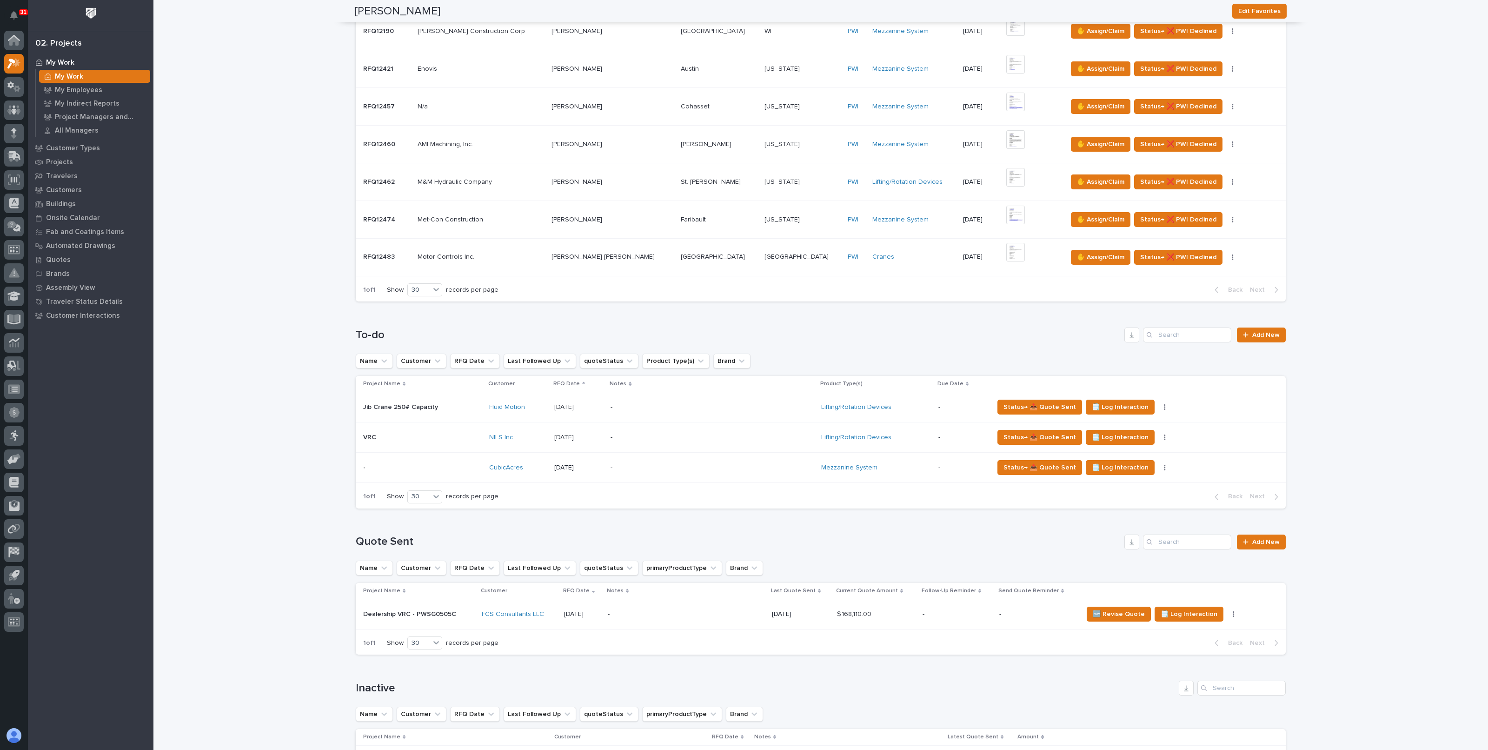
scroll to position [291, 0]
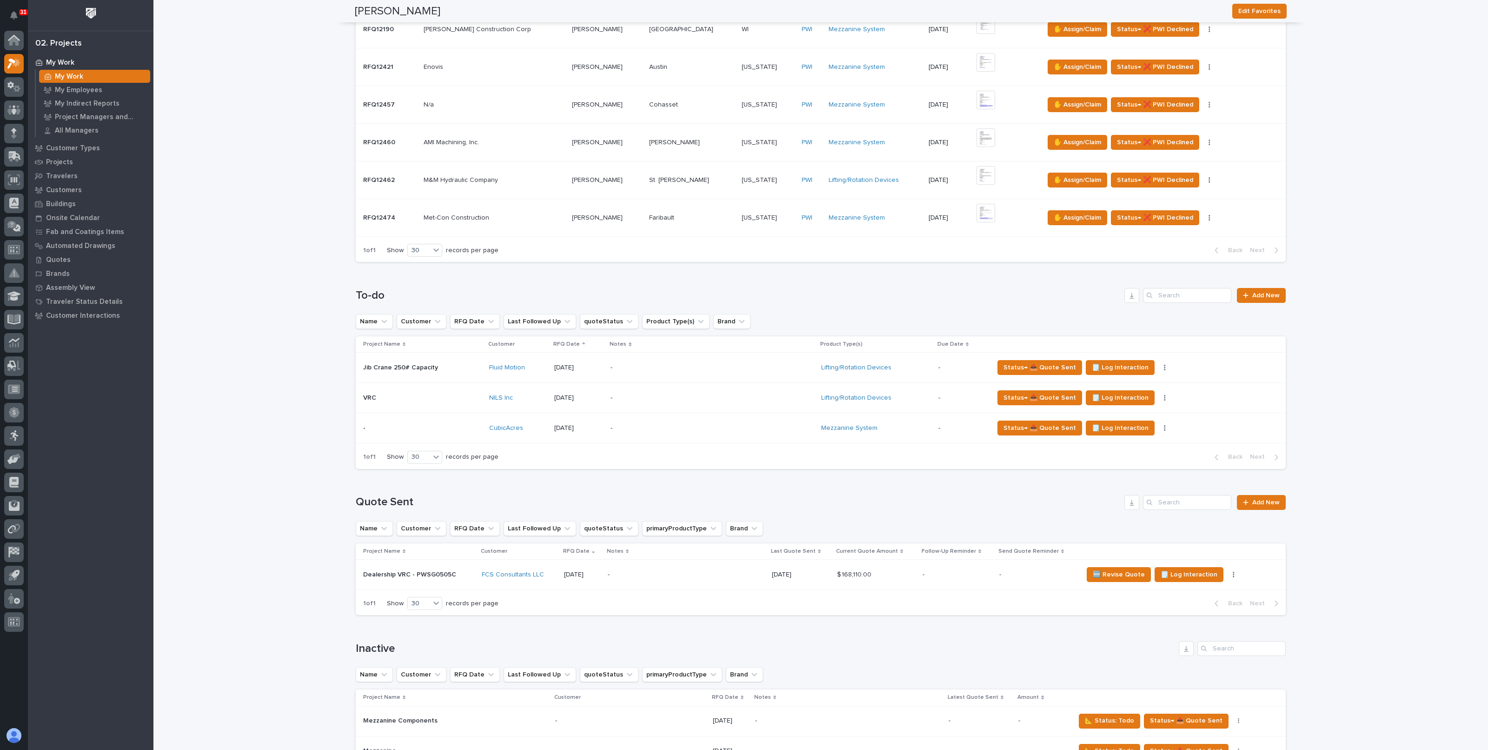
click at [674, 396] on p "-" at bounding box center [692, 398] width 163 height 8
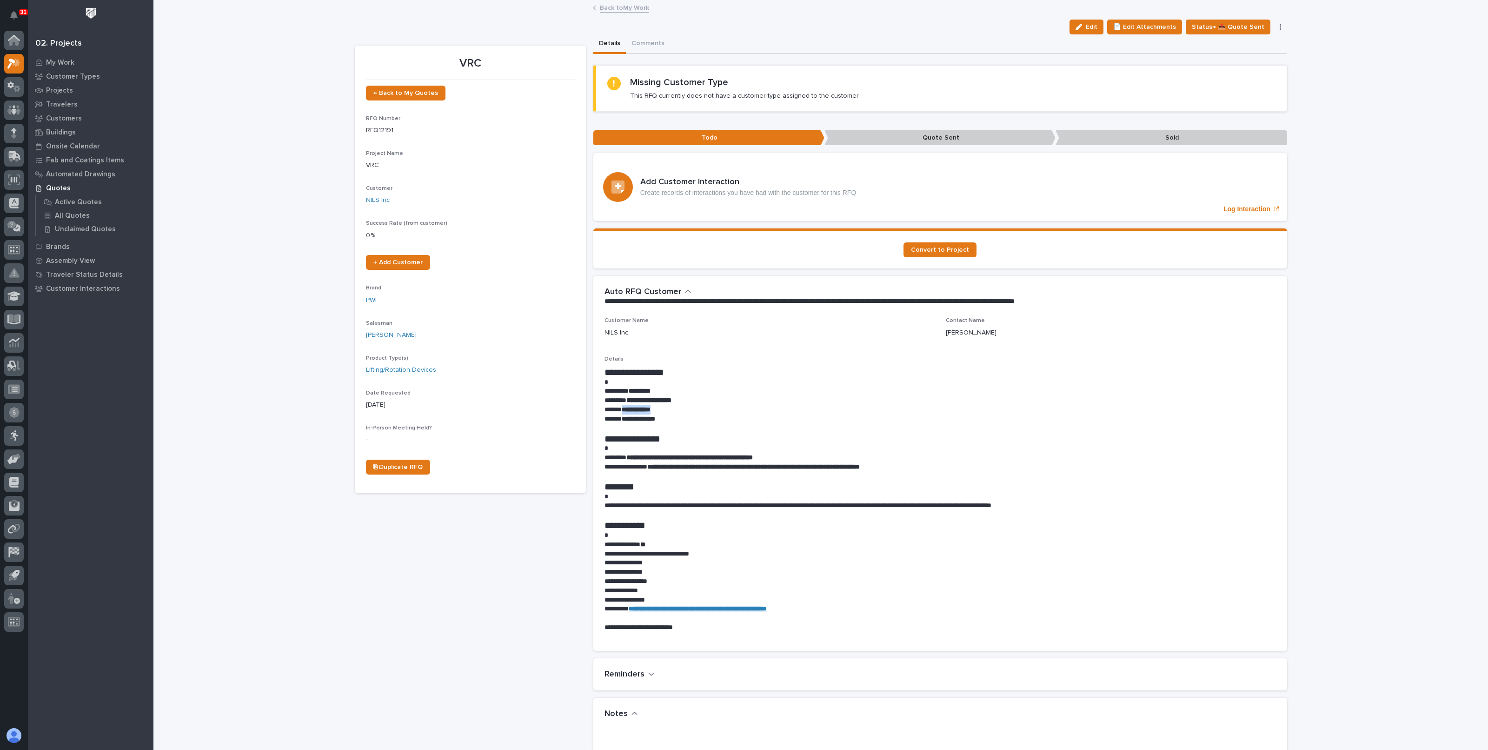
drag, startPoint x: 618, startPoint y: 409, endPoint x: 655, endPoint y: 410, distance: 37.2
click at [655, 410] on p "**********" at bounding box center [941, 409] width 672 height 9
copy strong "**********"
click at [259, 183] on div "Loading... Saving… Loading... Saving… VRC Edit 📄 Edit Attachments Status→ 📤 Quo…" at bounding box center [820, 617] width 1335 height 1233
click at [637, 11] on link "Back to My Work" at bounding box center [624, 7] width 49 height 11
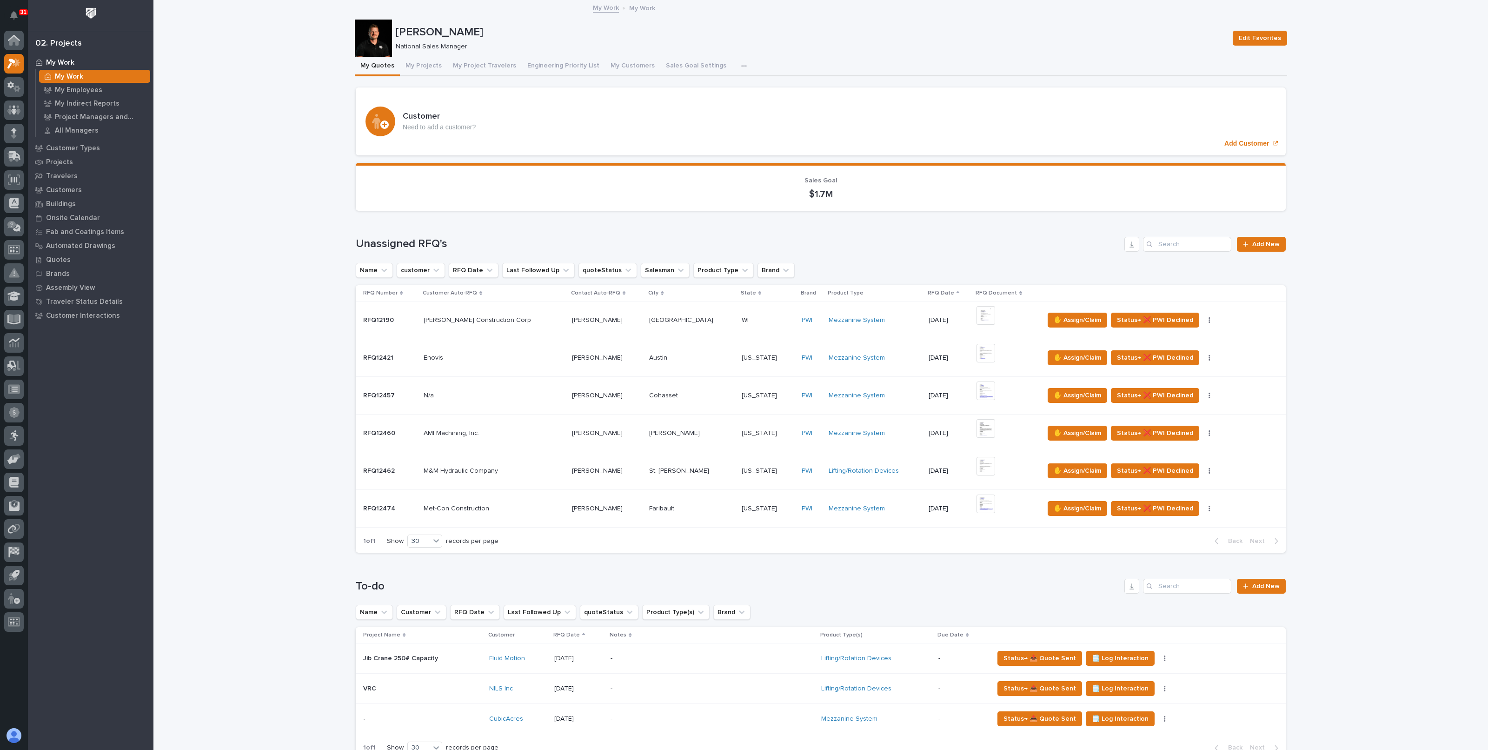
scroll to position [58, 0]
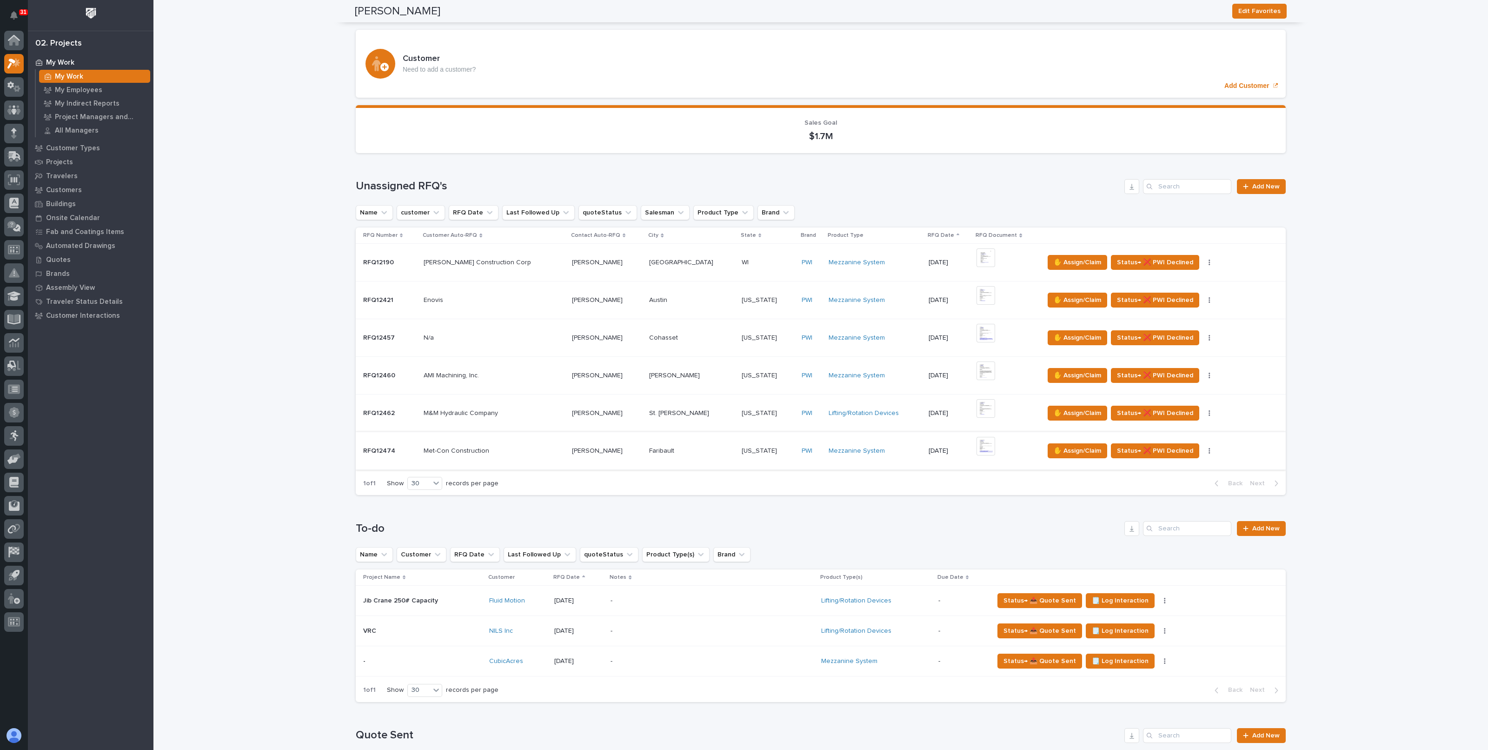
click at [977, 445] on img at bounding box center [986, 446] width 19 height 19
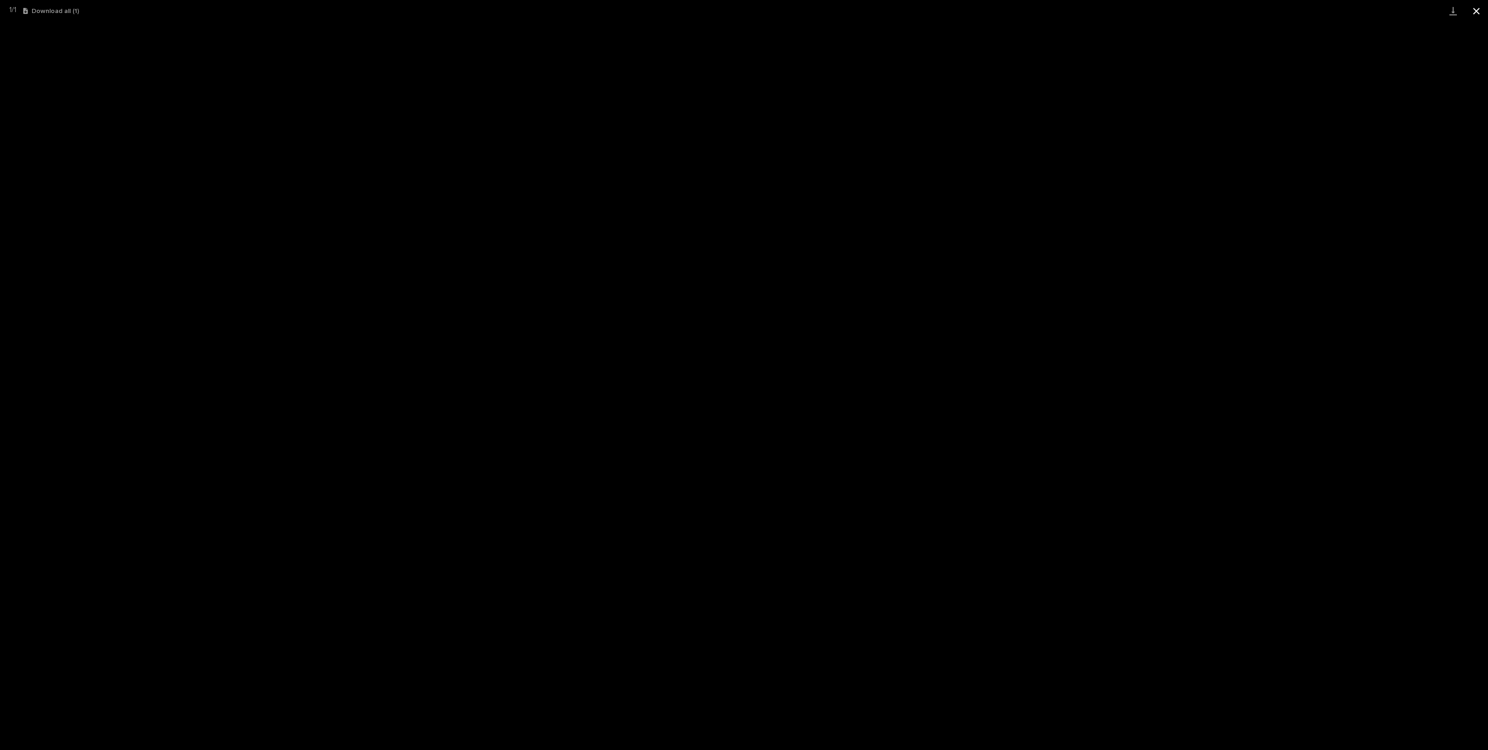
click at [1483, 13] on button "Close gallery" at bounding box center [1476, 11] width 23 height 22
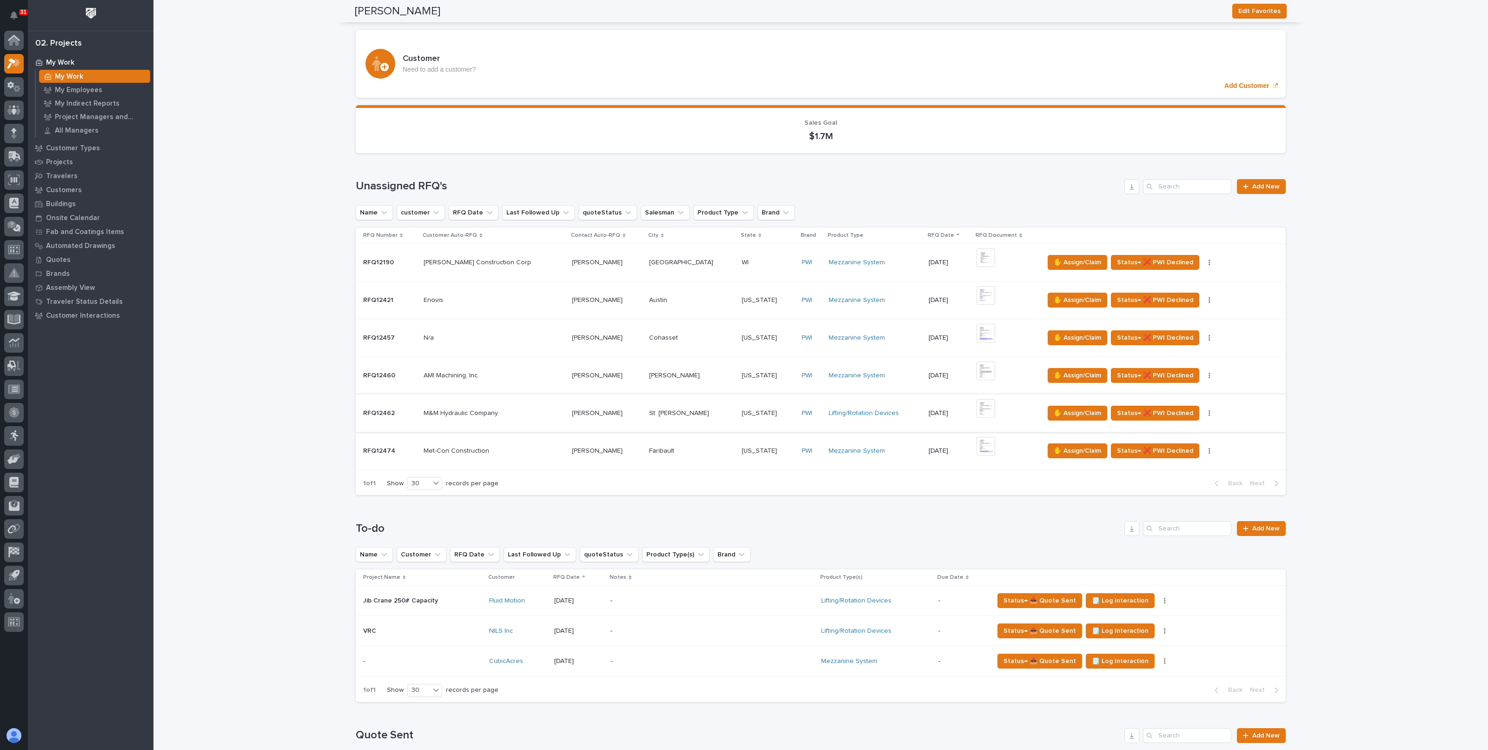
click at [977, 410] on img at bounding box center [986, 408] width 19 height 19
click at [977, 371] on img at bounding box center [986, 370] width 19 height 19
click at [977, 297] on img at bounding box center [986, 295] width 19 height 19
